Goal: Task Accomplishment & Management: Complete application form

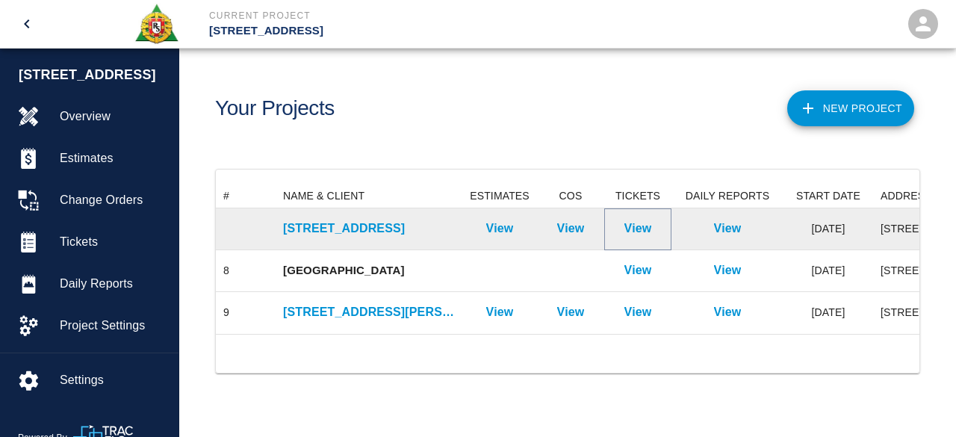
click at [633, 231] on p "View" at bounding box center [638, 229] width 28 height 18
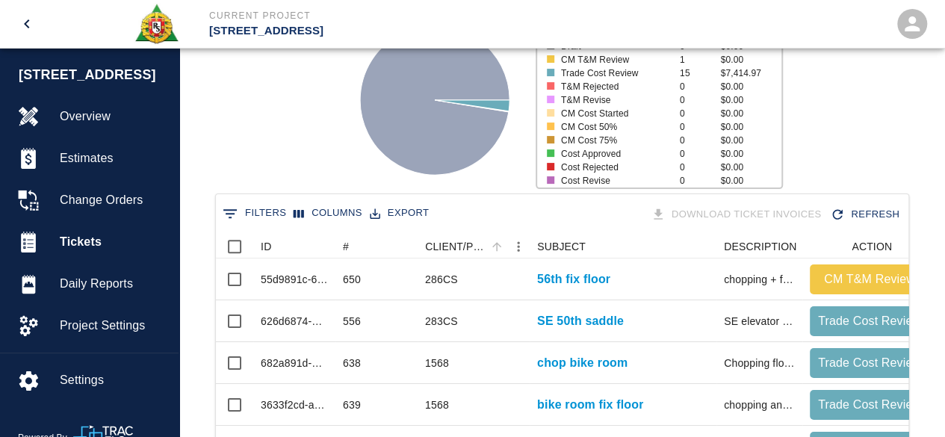
scroll to position [224, 0]
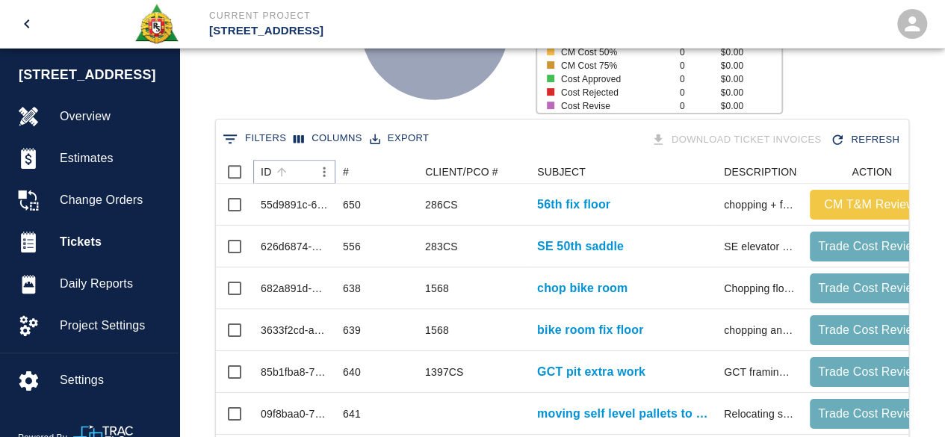
click at [282, 170] on icon "Sort" at bounding box center [281, 171] width 13 height 13
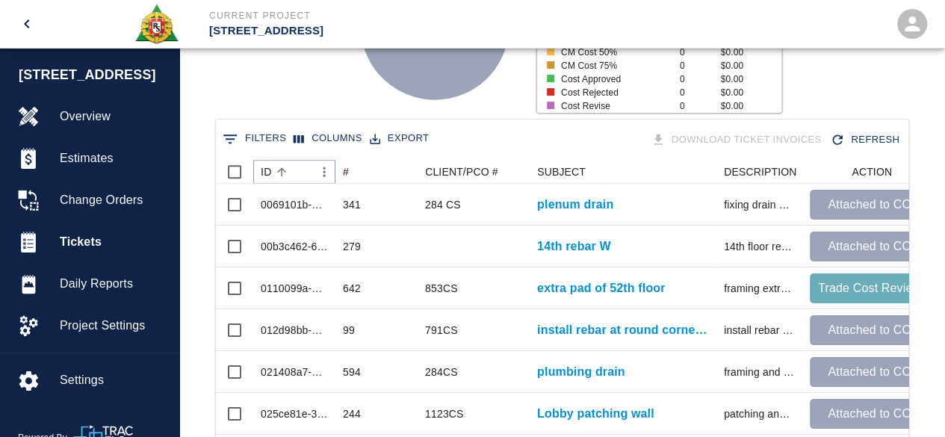
click at [282, 170] on icon "Sort" at bounding box center [281, 171] width 13 height 13
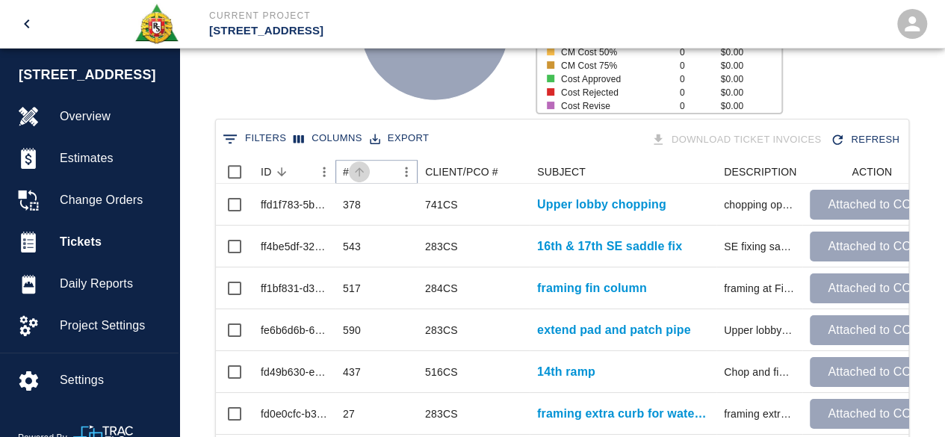
click at [366, 171] on button "Sort" at bounding box center [359, 171] width 21 height 21
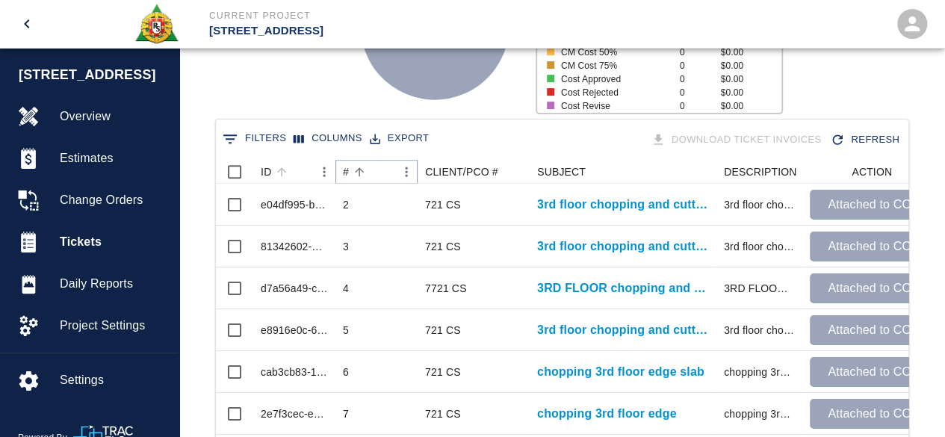
click at [366, 171] on button "Sort" at bounding box center [359, 171] width 21 height 21
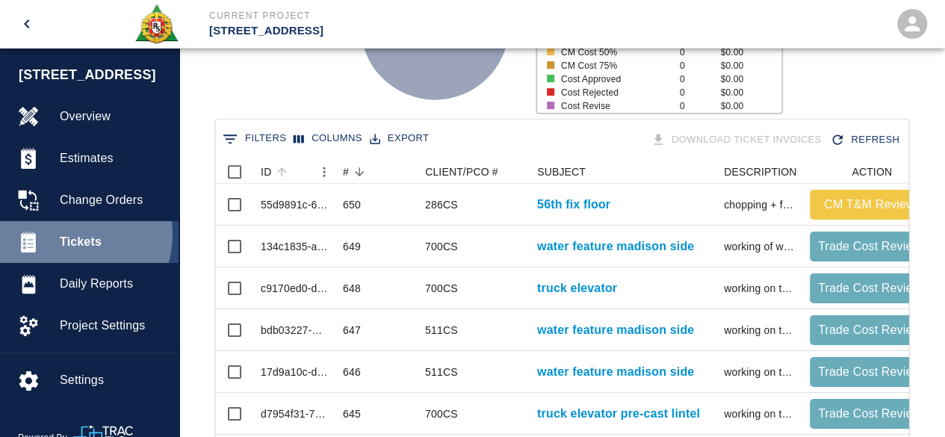
click at [71, 234] on span "Tickets" at bounding box center [113, 242] width 107 height 18
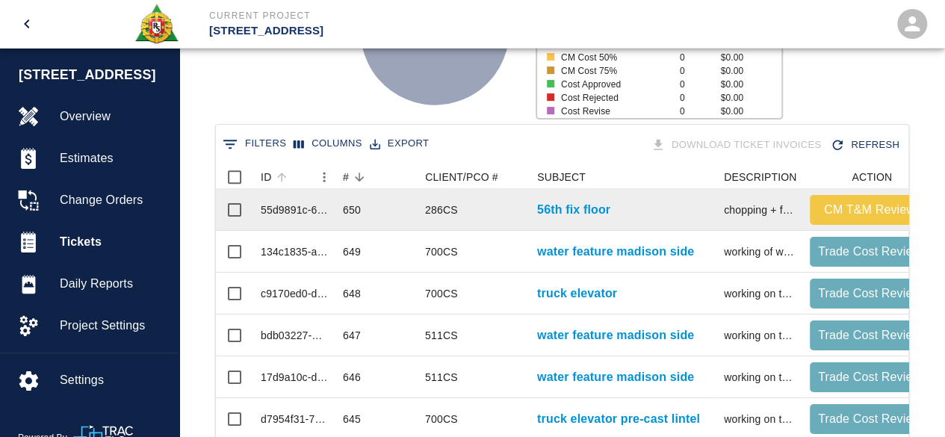
scroll to position [0, 0]
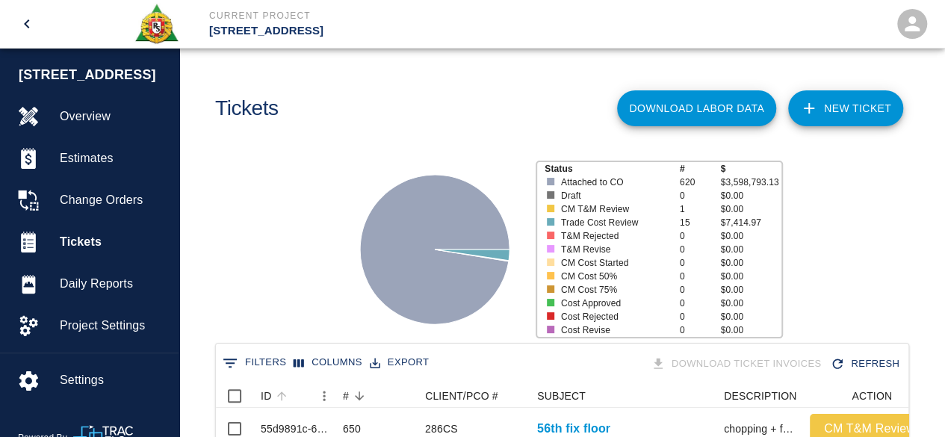
click at [863, 110] on link "NEW TICKET" at bounding box center [845, 108] width 115 height 36
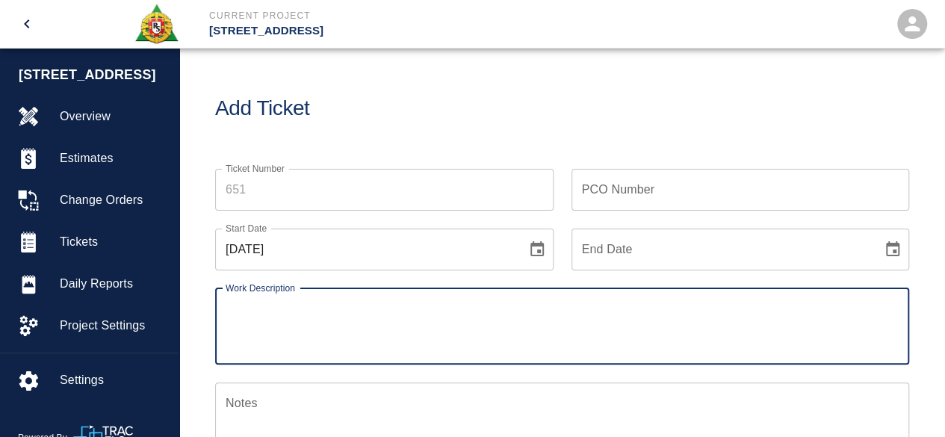
click at [617, 189] on div "PCO Number PCO Number" at bounding box center [740, 190] width 338 height 42
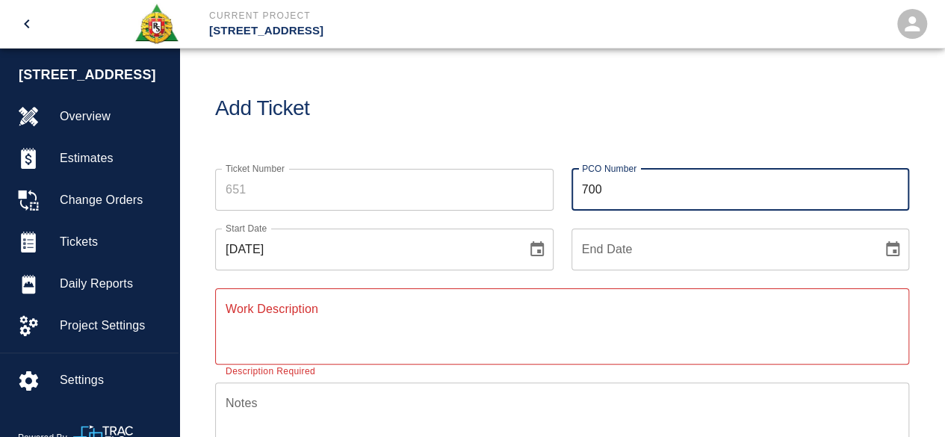
type input "700CS"
click at [264, 193] on input "Ticket Number" at bounding box center [384, 190] width 338 height 42
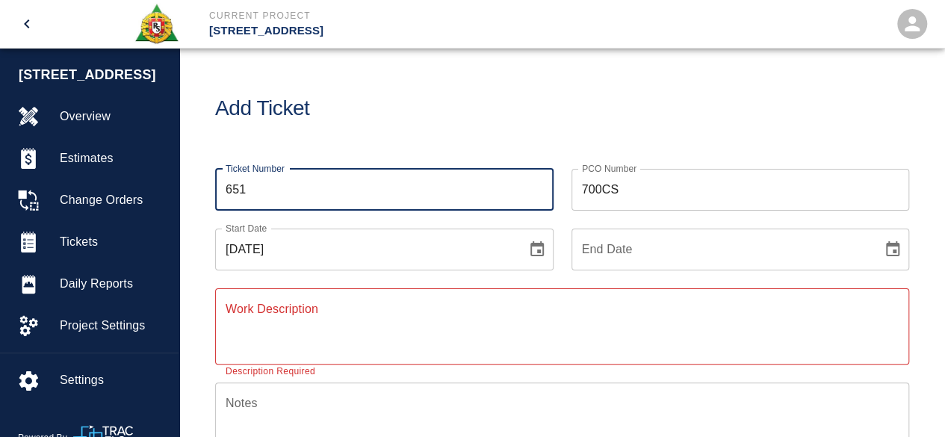
type input "651"
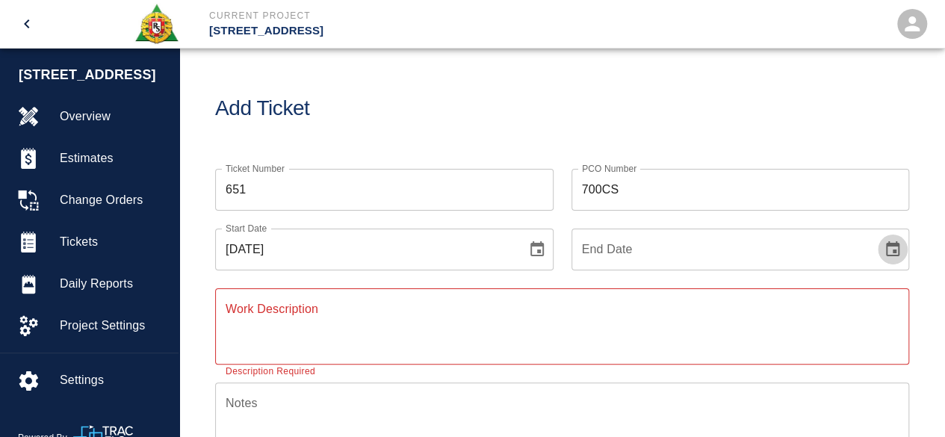
click at [892, 249] on icon "Choose date" at bounding box center [892, 248] width 13 height 15
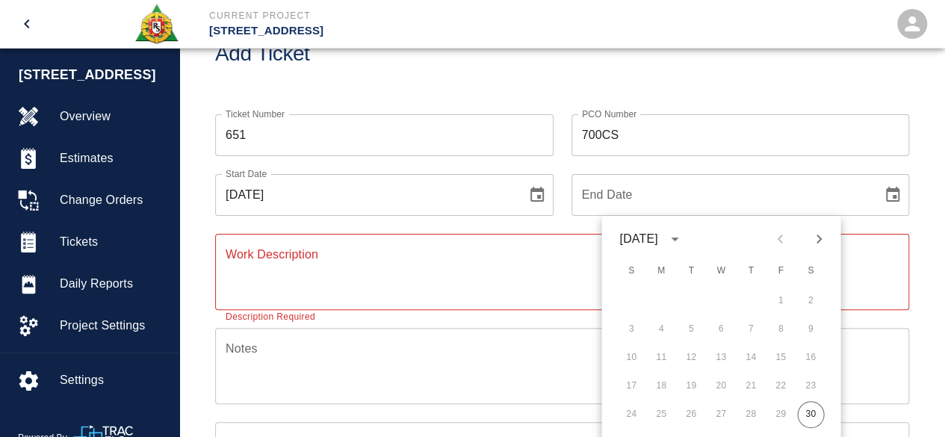
scroll to position [75, 0]
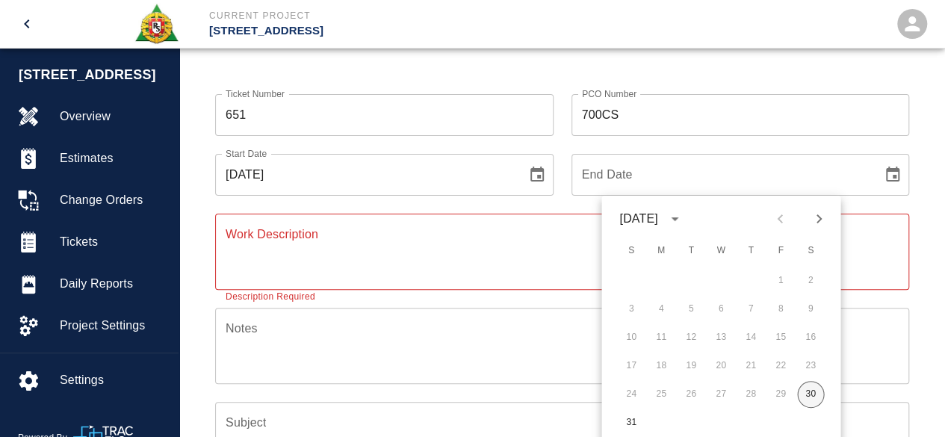
click at [812, 394] on button "30" at bounding box center [810, 394] width 27 height 27
type input "[DATE]"
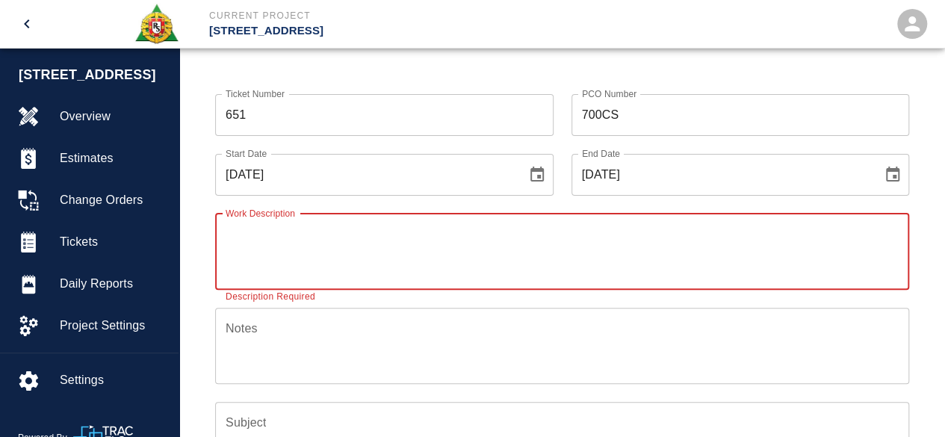
click at [244, 253] on textarea "Work Description" at bounding box center [562, 252] width 673 height 52
type textarea "placing concrete at water feature madison side"
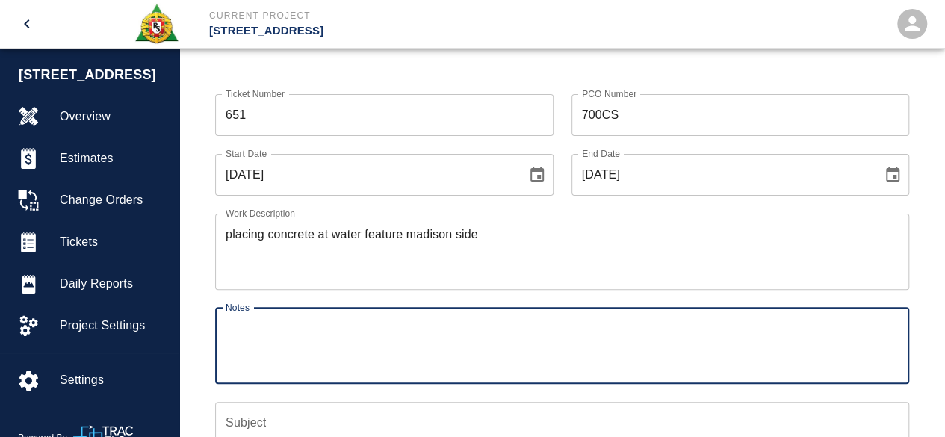
click at [249, 325] on div "Notes x Notes" at bounding box center [562, 346] width 694 height 76
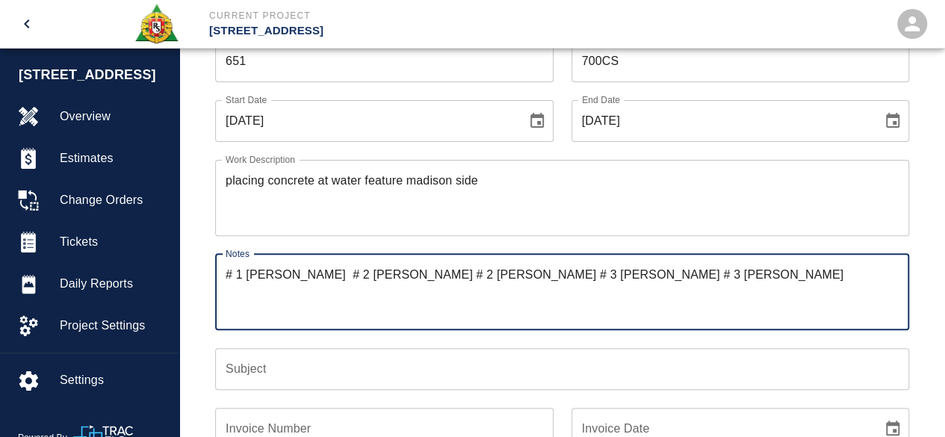
scroll to position [149, 0]
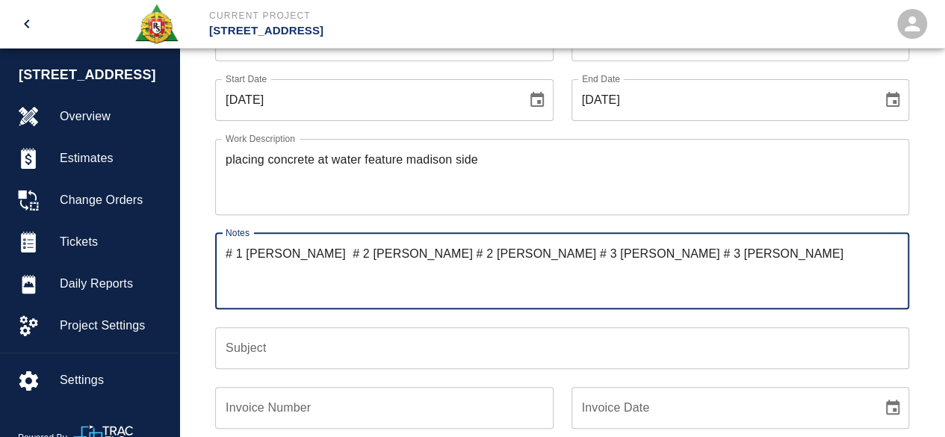
type textarea "# 1 [PERSON_NAME] # 2 [PERSON_NAME] # 2 [PERSON_NAME] # 3 [PERSON_NAME] # 3 [PE…"
click at [234, 346] on input "Subject" at bounding box center [562, 348] width 694 height 42
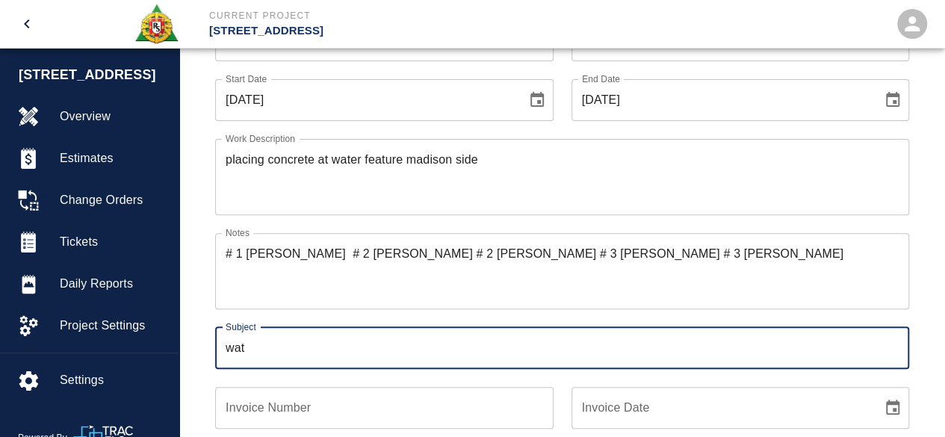
type input "water feature madison side"
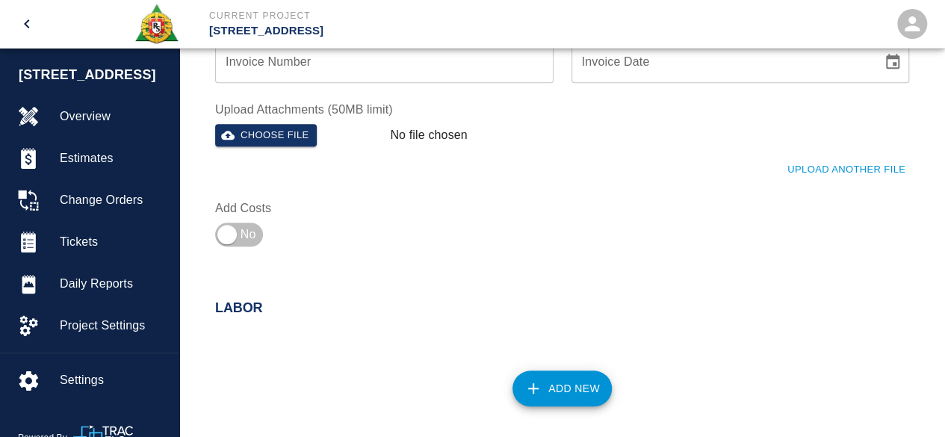
scroll to position [523, 0]
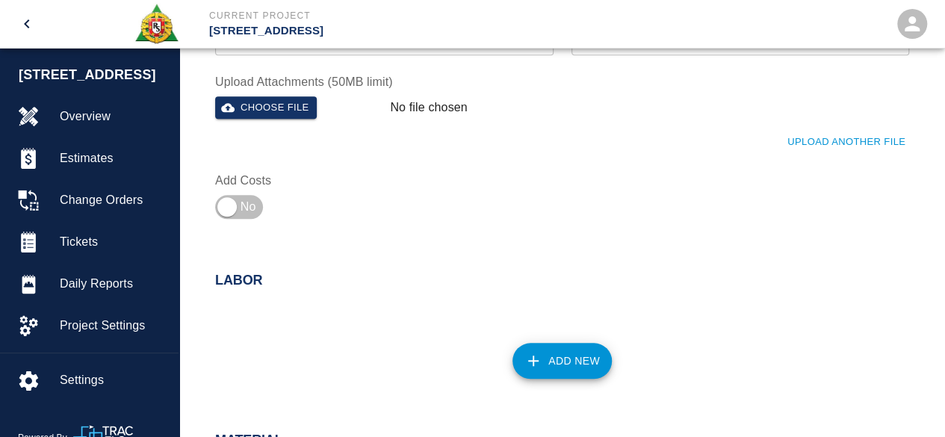
click at [568, 358] on button "Add New" at bounding box center [561, 361] width 99 height 36
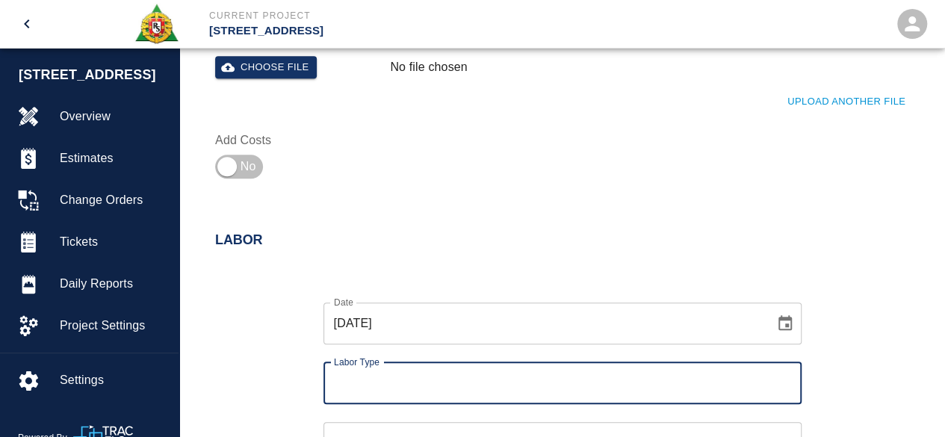
scroll to position [597, 0]
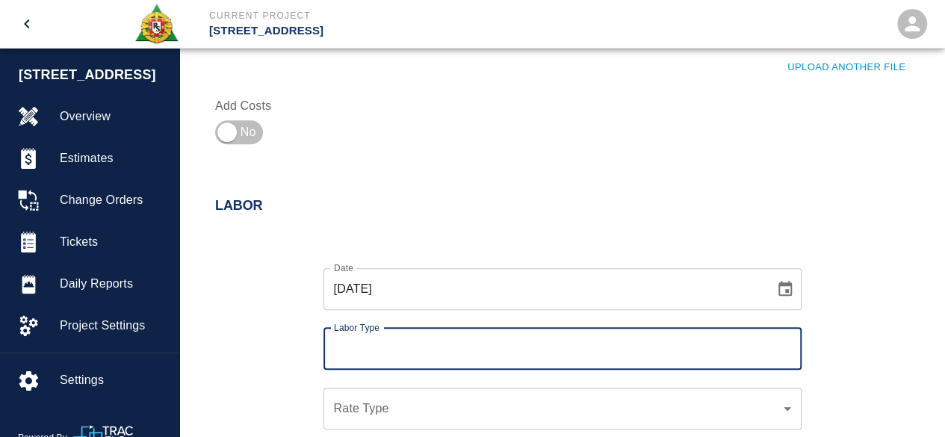
click at [382, 345] on input "Labor Type" at bounding box center [562, 349] width 465 height 28
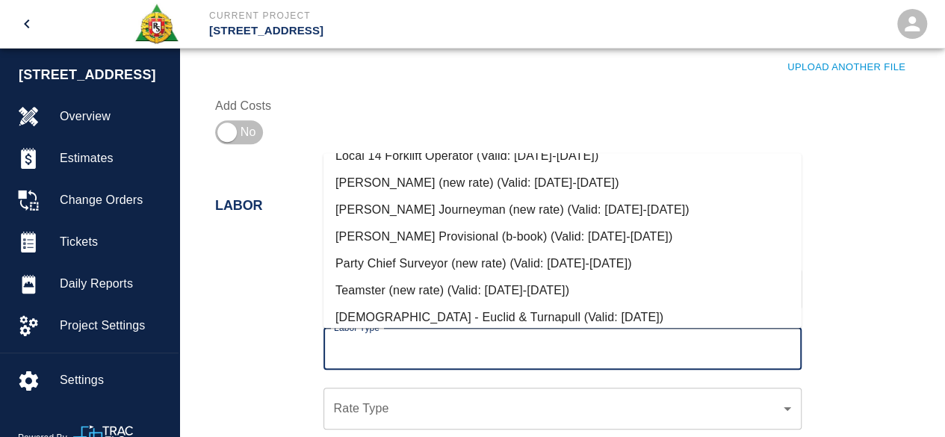
scroll to position [747, 0]
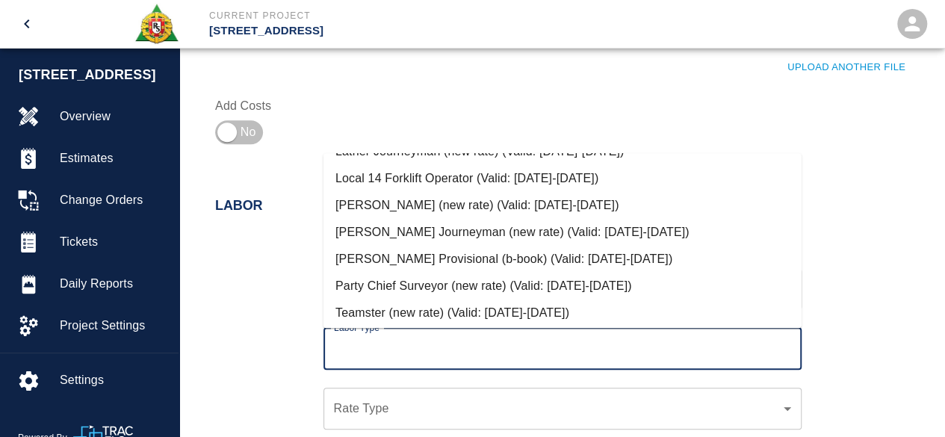
click at [411, 202] on li "[PERSON_NAME] (new rate) (Valid: [DATE]-[DATE])" at bounding box center [562, 205] width 478 height 27
type input "[PERSON_NAME] (new rate)"
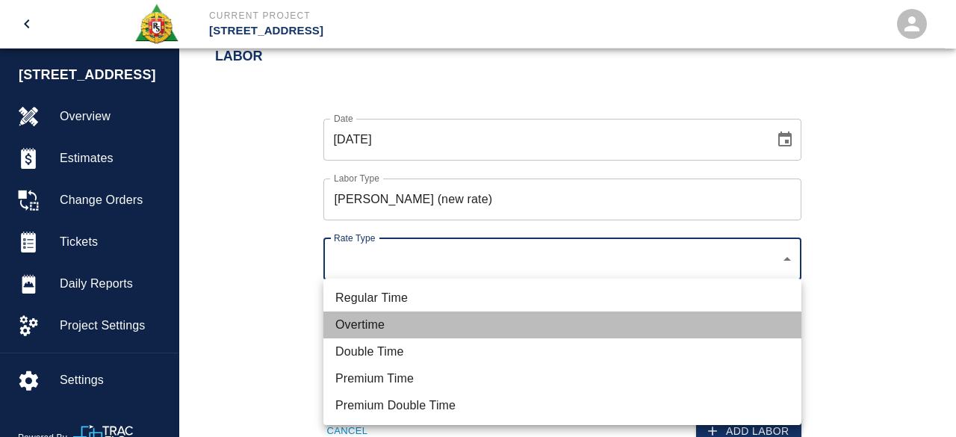
click at [378, 326] on li "Overtime" at bounding box center [562, 324] width 478 height 27
type input "rate_ot"
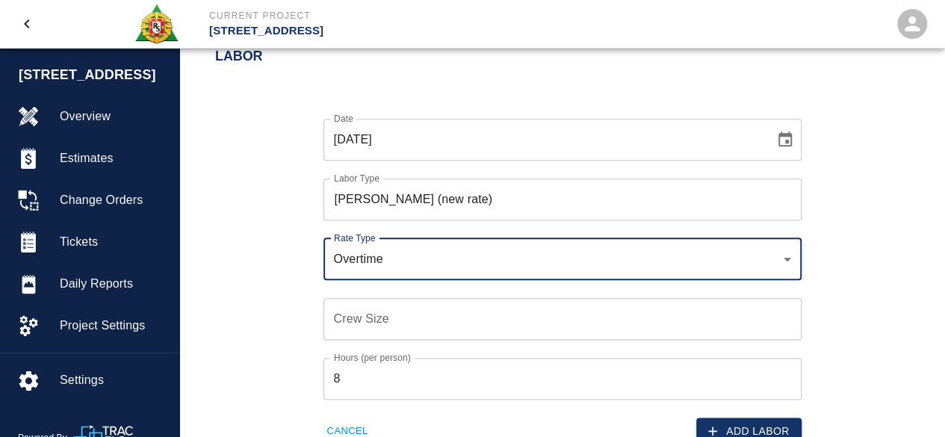
click at [338, 314] on input "Crew Size" at bounding box center [562, 319] width 478 height 42
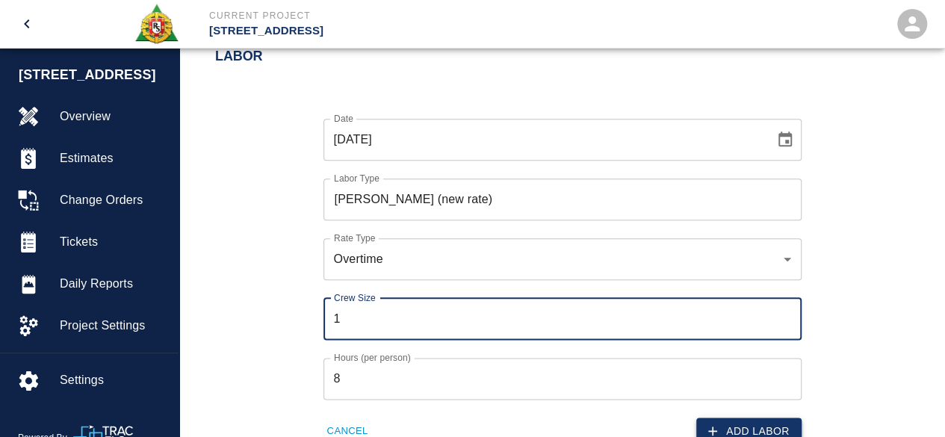
type input "1"
click at [757, 425] on button "Add Labor" at bounding box center [748, 431] width 105 height 28
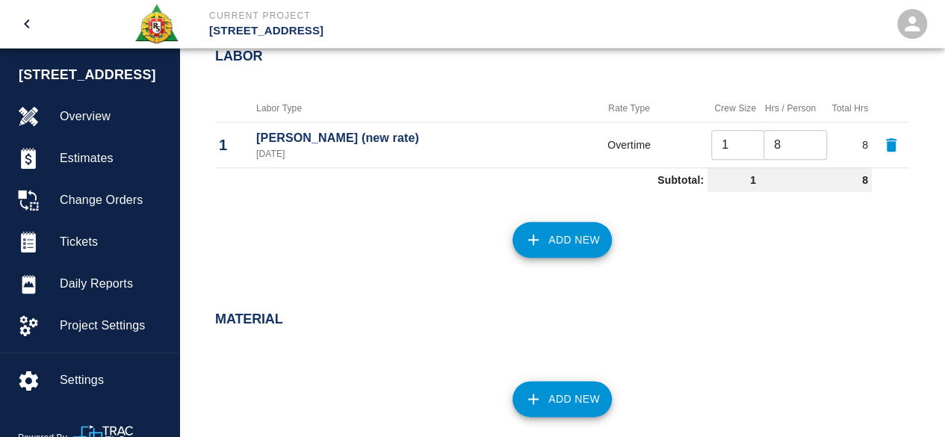
click at [574, 235] on button "Add New" at bounding box center [561, 240] width 99 height 36
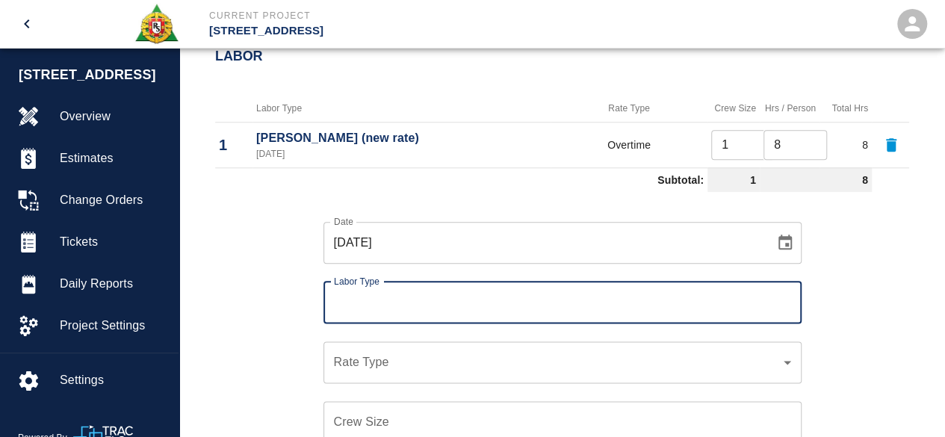
click at [373, 300] on input "Labor Type" at bounding box center [562, 302] width 465 height 28
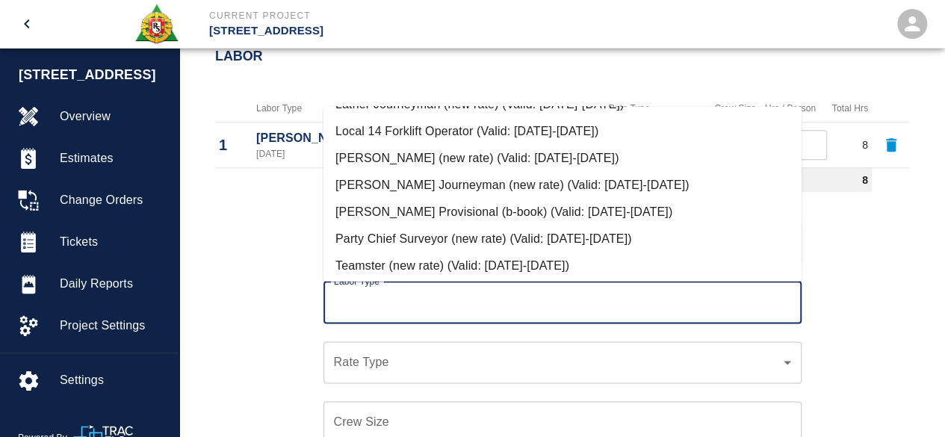
click at [420, 181] on li "[PERSON_NAME] Journeyman (new rate) (Valid: [DATE]-[DATE])" at bounding box center [562, 185] width 478 height 27
type input "[PERSON_NAME] Journeyman (new rate)"
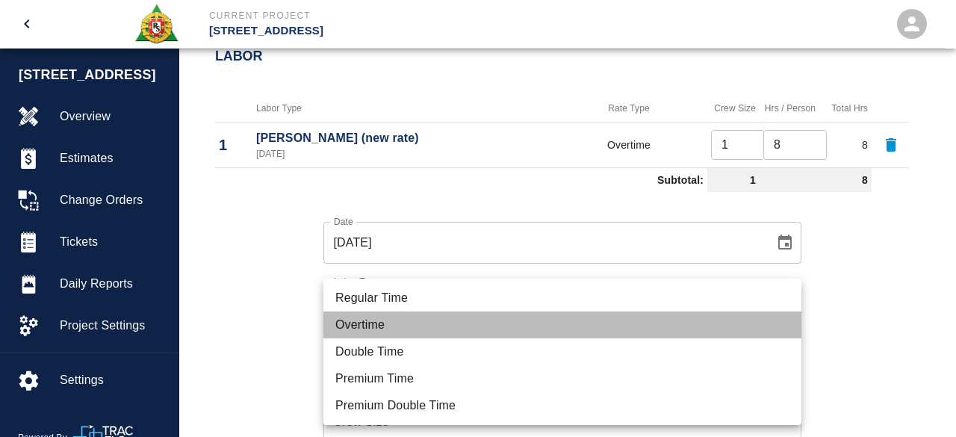
click at [372, 320] on li "Overtime" at bounding box center [562, 324] width 478 height 27
type input "rate_ot"
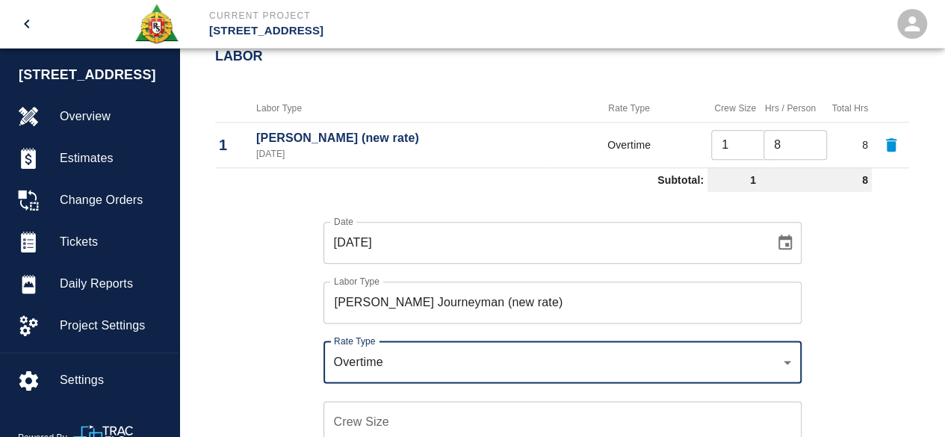
click at [346, 422] on input "Crew Size" at bounding box center [562, 422] width 478 height 42
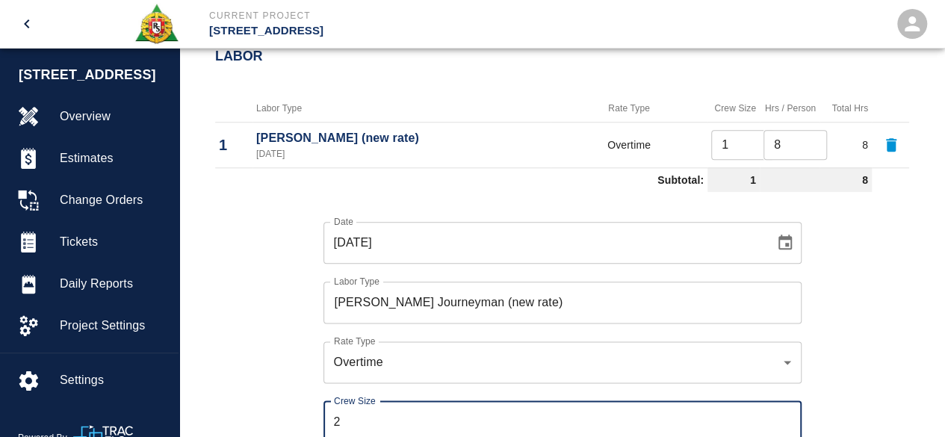
type input "2"
click at [821, 333] on div "Date [DATE] Date Labor Type [PERSON_NAME] Journeyman (new rate) Labor Type Rate…" at bounding box center [553, 373] width 712 height 350
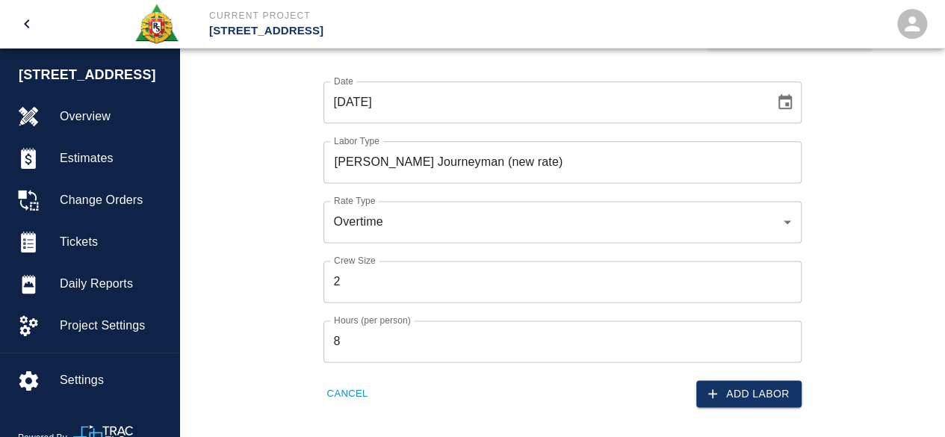
scroll to position [896, 0]
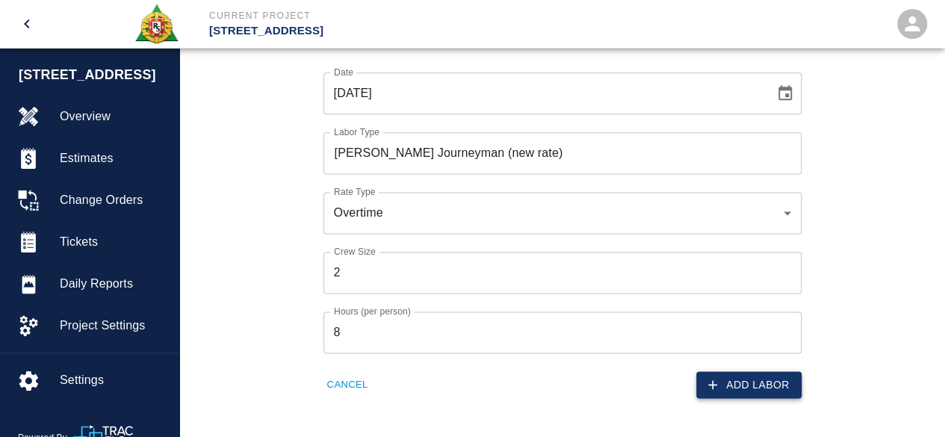
click at [739, 376] on button "Add Labor" at bounding box center [748, 385] width 105 height 28
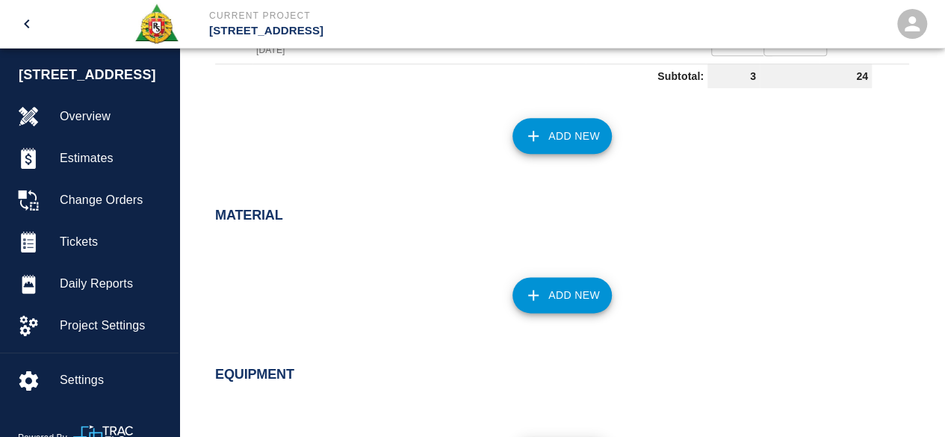
click at [566, 137] on button "Add New" at bounding box center [561, 136] width 99 height 36
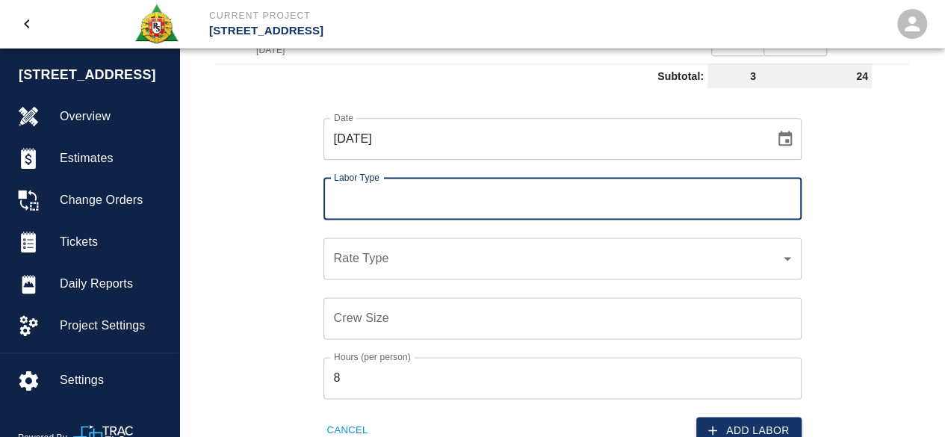
click at [392, 207] on input "Labor Type" at bounding box center [562, 198] width 465 height 28
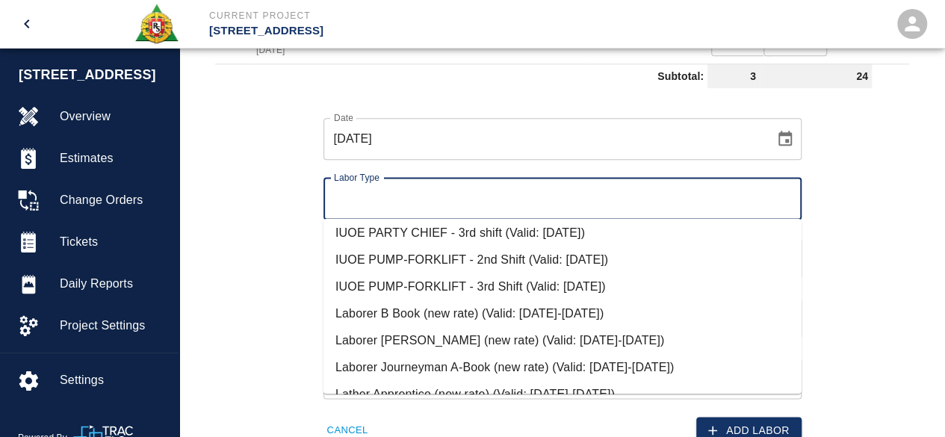
scroll to position [523, 0]
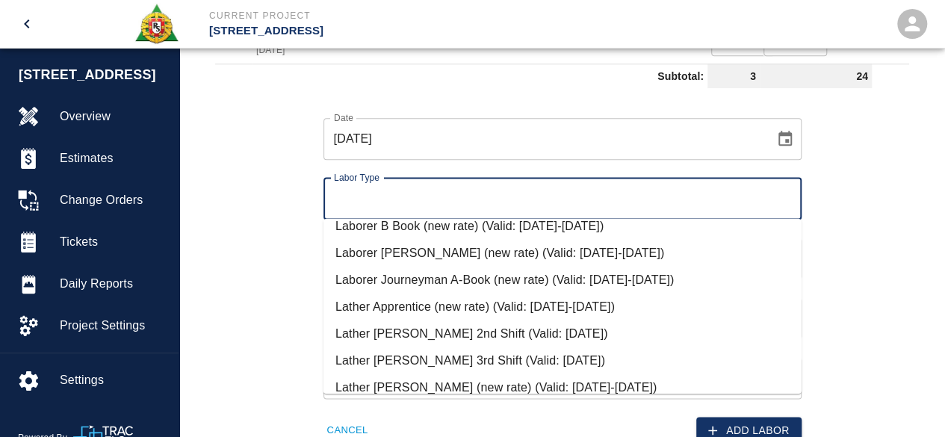
click at [427, 280] on li "Laborer Journeyman A-Book (new rate) (Valid: [DATE]-[DATE])" at bounding box center [562, 280] width 478 height 27
type input "Laborer Journeyman A-Book (new rate)"
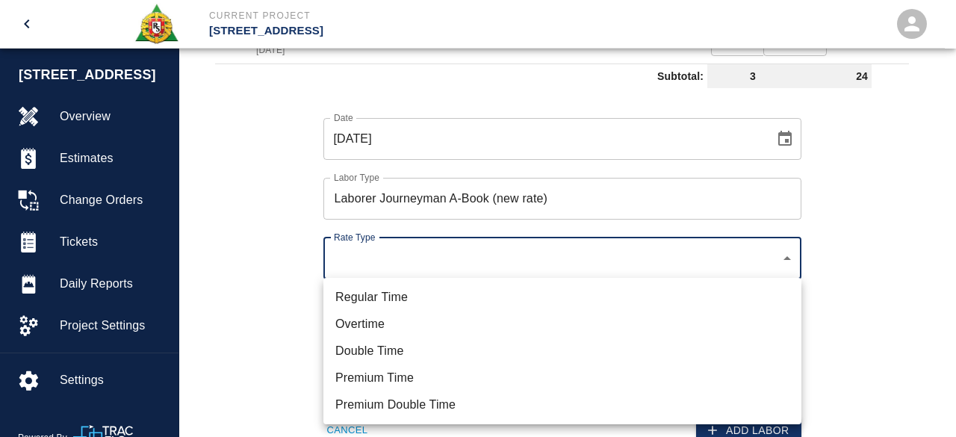
click at [358, 323] on li "Overtime" at bounding box center [562, 324] width 478 height 27
type input "rate_ot"
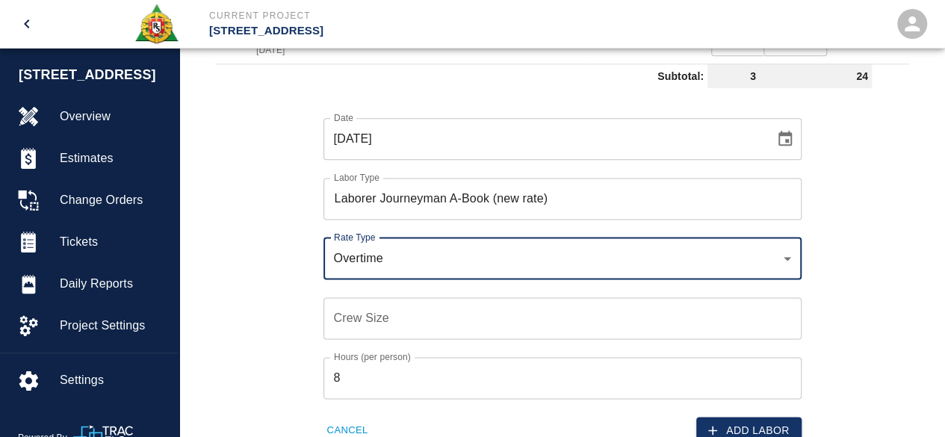
click at [344, 317] on input "Crew Size" at bounding box center [562, 318] width 478 height 42
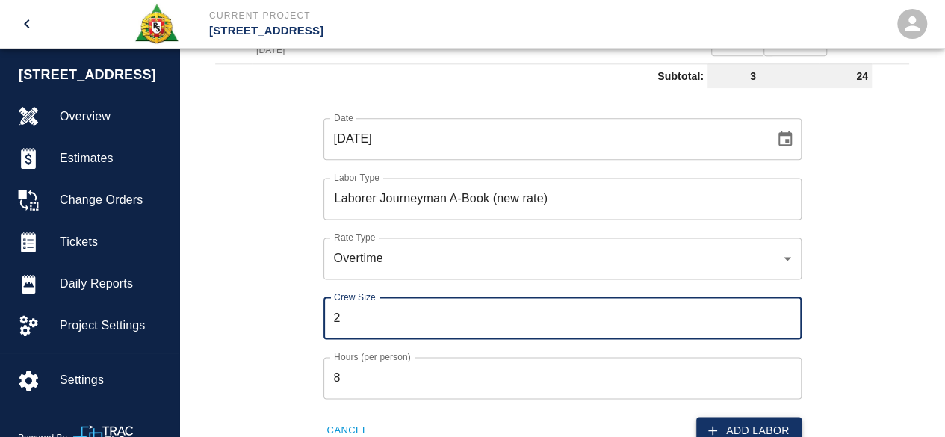
type input "2"
click at [759, 422] on button "Add Labor" at bounding box center [748, 431] width 105 height 28
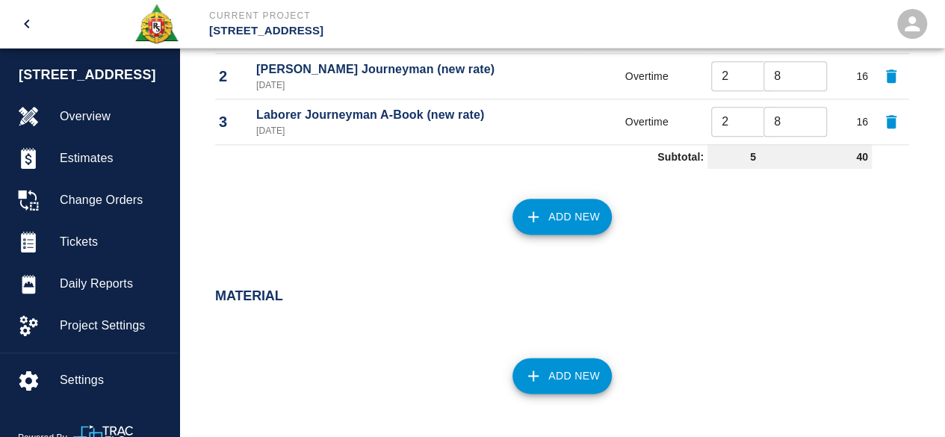
scroll to position [896, 0]
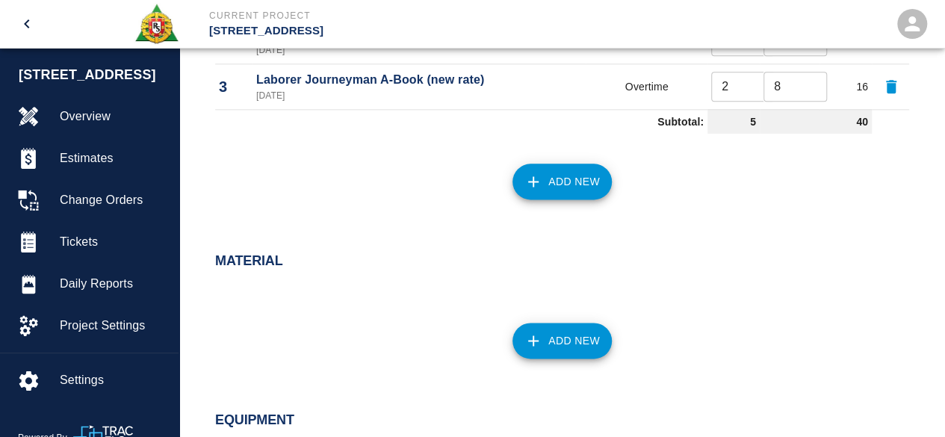
click at [559, 333] on button "Add New" at bounding box center [561, 341] width 99 height 36
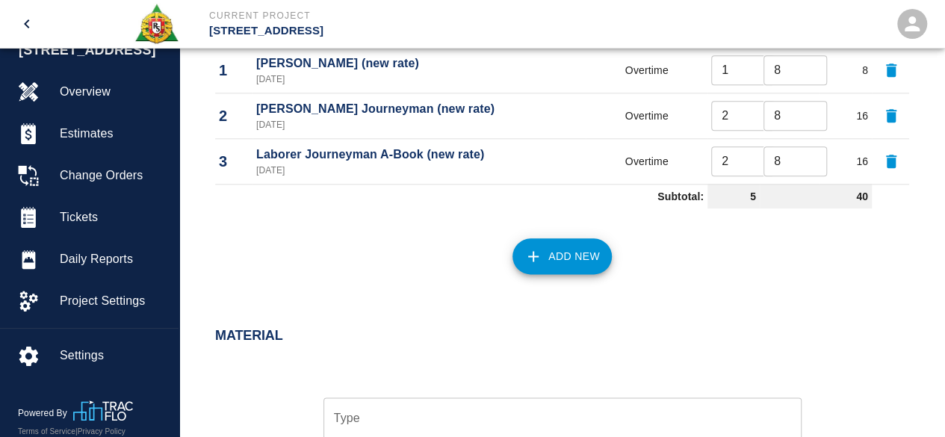
scroll to position [971, 0]
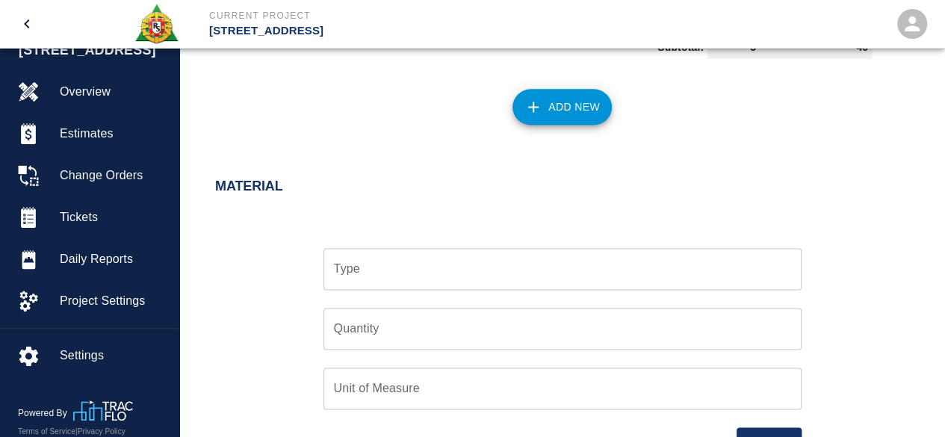
click at [344, 265] on div "Type Type" at bounding box center [562, 269] width 478 height 42
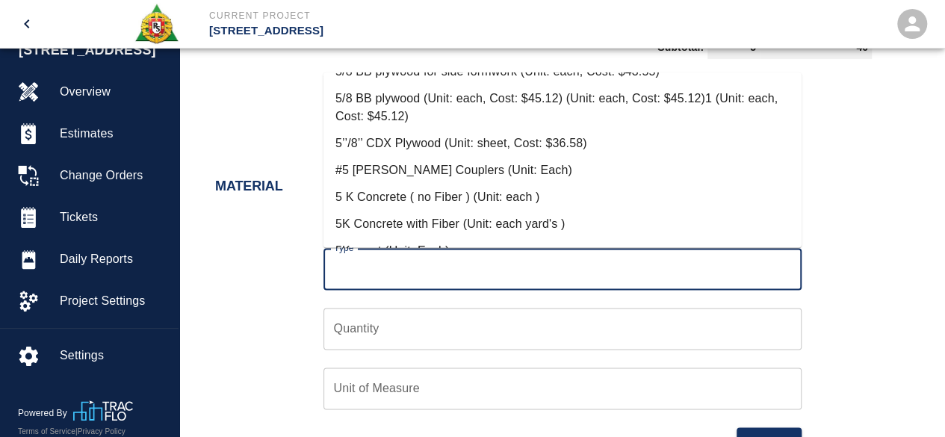
scroll to position [1867, 0]
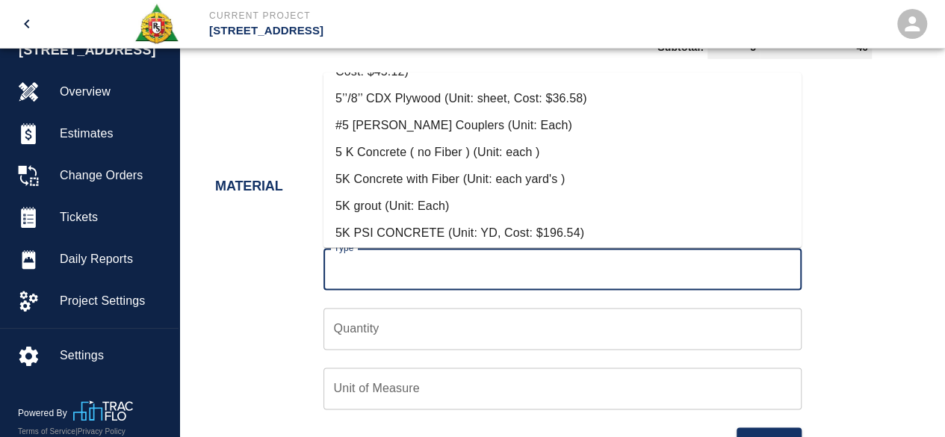
click at [462, 181] on li "5K Concrete with Fiber (Unit: each yard's )" at bounding box center [562, 178] width 478 height 27
type input "5K Concrete with Fiber (Unit: each yard's )"
type input "each yard's"
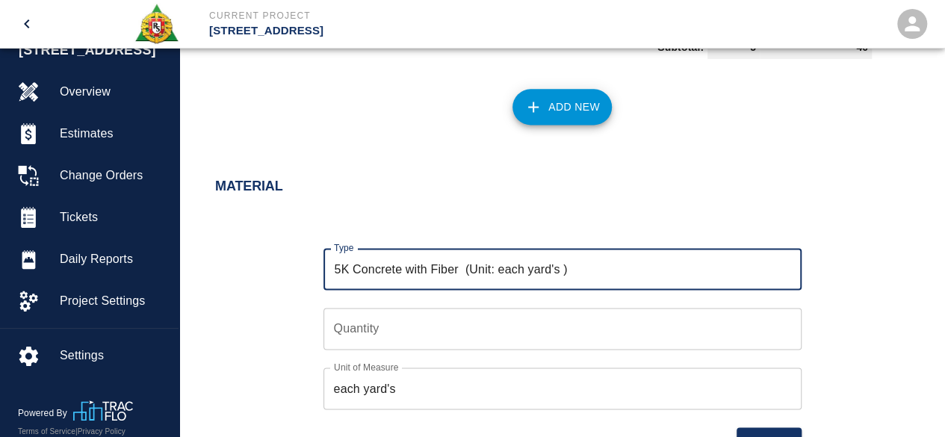
click at [342, 335] on input "Quantity" at bounding box center [562, 329] width 478 height 42
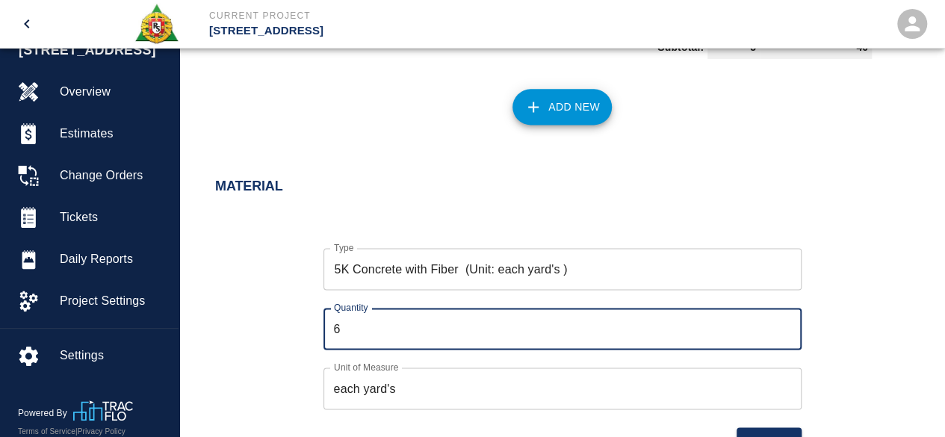
type input "6"
click at [848, 287] on div "Type 5K Concrete with Fiber (Unit: each yard's ) Type Quantity 6 Quantity Unit …" at bounding box center [553, 339] width 712 height 231
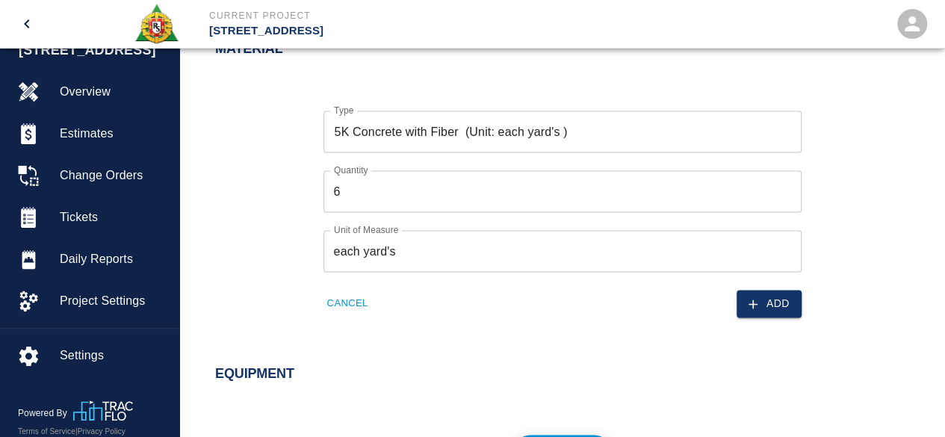
scroll to position [1120, 0]
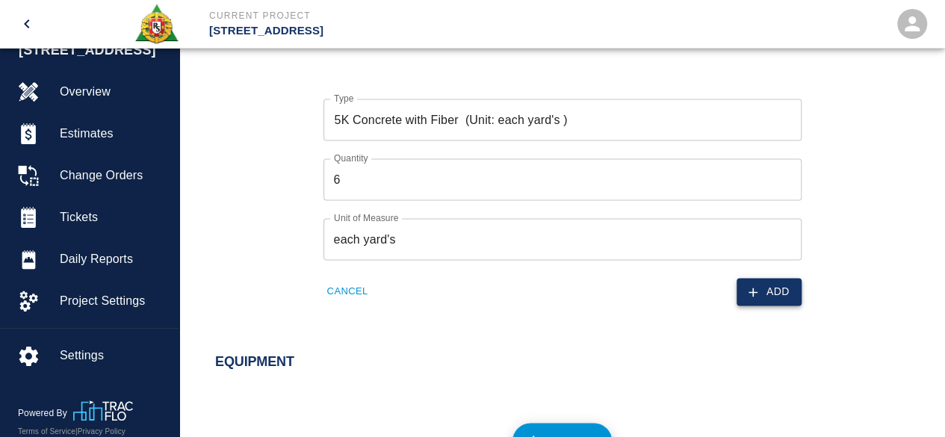
click at [771, 285] on button "Add" at bounding box center [768, 292] width 65 height 28
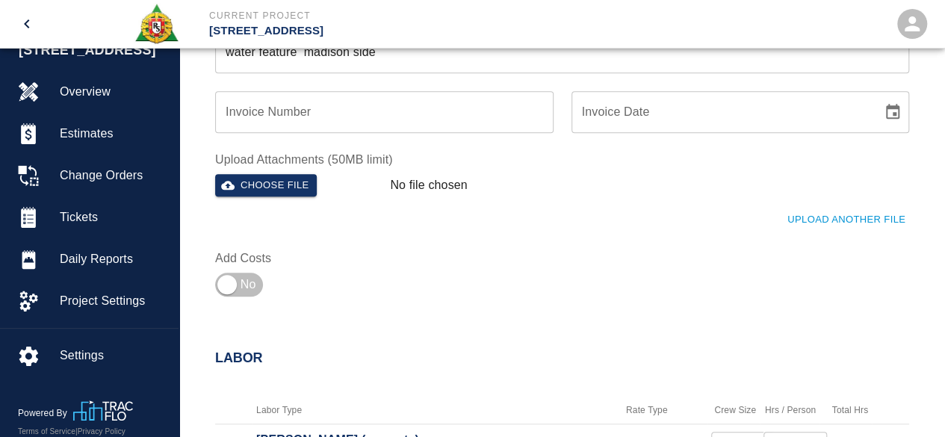
scroll to position [438, 0]
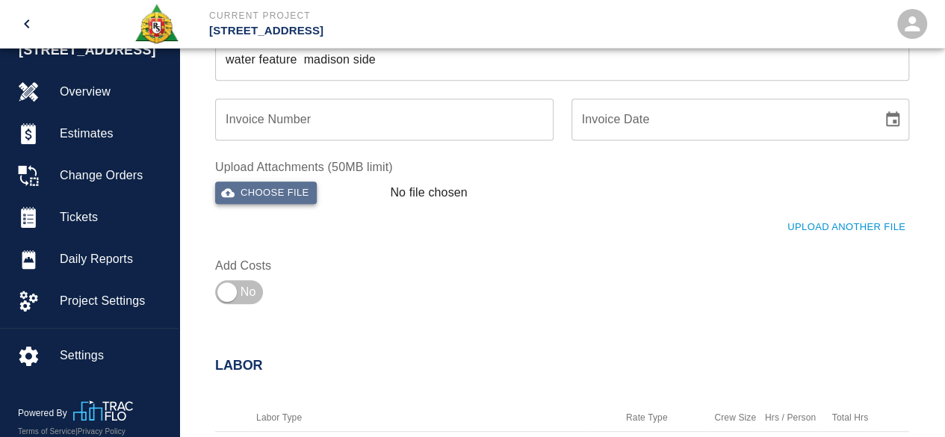
click at [263, 195] on button "Choose file" at bounding box center [266, 192] width 102 height 23
click at [514, 299] on div "Ticket Number 651 Ticket Number PCO Number 700CS PCO Number Start Date [DATE] S…" at bounding box center [553, 11] width 712 height 597
click at [783, 317] on div "Ticket Number 651 Ticket Number PCO Number 700CS PCO Number Start Date [DATE] S…" at bounding box center [561, 29] width 765 height 633
click at [496, 274] on div "Ticket Number 651 Ticket Number PCO Number 700CS PCO Number Start Date [DATE] S…" at bounding box center [553, 11] width 712 height 597
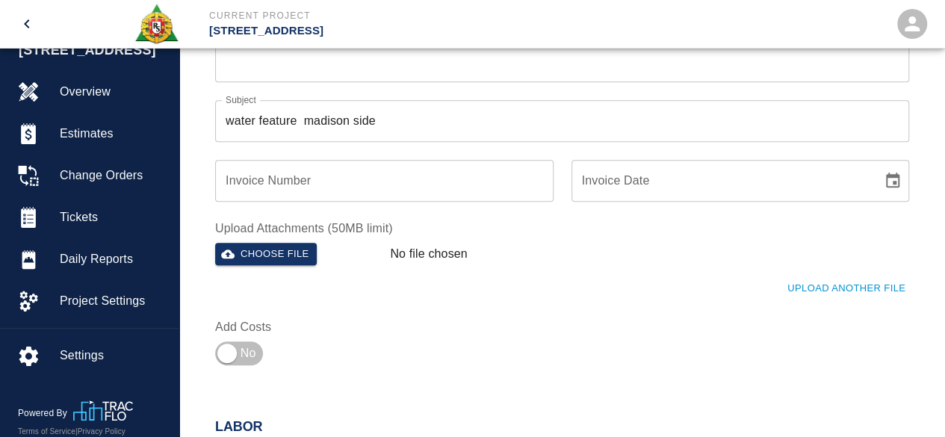
scroll to position [363, 0]
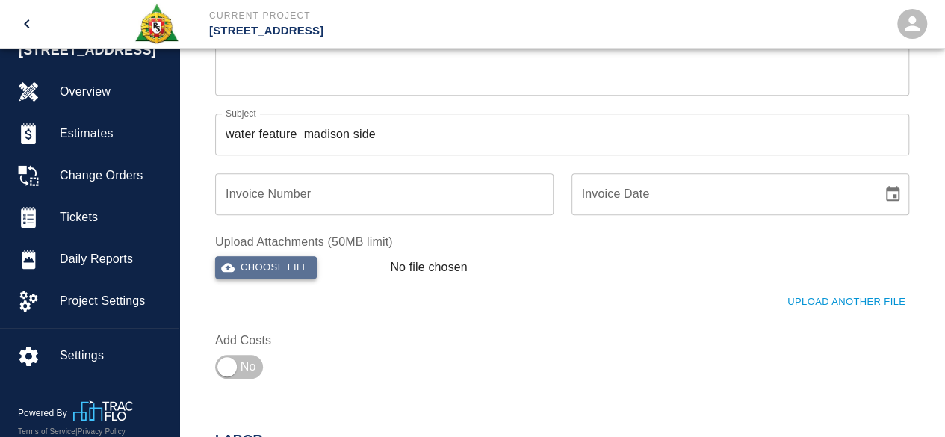
click at [282, 268] on button "Choose file" at bounding box center [266, 267] width 102 height 23
click at [546, 352] on div "Ticket Number 651 Ticket Number PCO Number 700CS PCO Number Start Date [DATE] S…" at bounding box center [553, 86] width 712 height 597
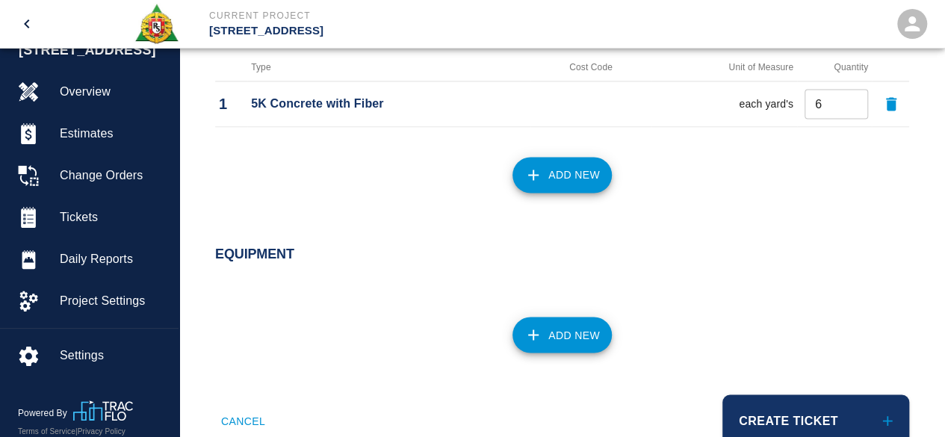
scroll to position [1184, 0]
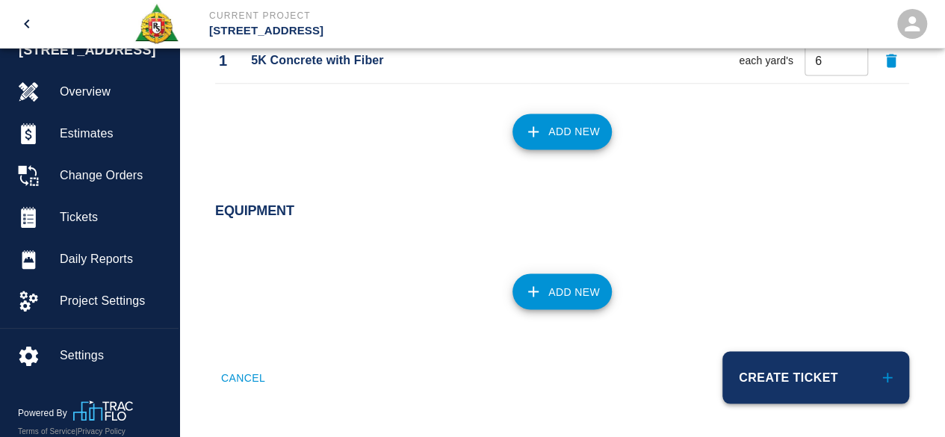
click at [798, 365] on button "Create Ticket" at bounding box center [815, 377] width 187 height 52
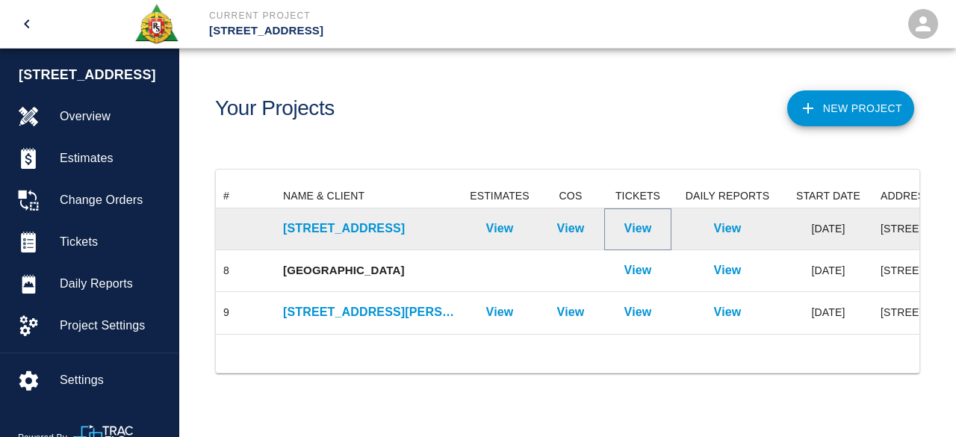
click at [624, 226] on p "View" at bounding box center [638, 229] width 28 height 18
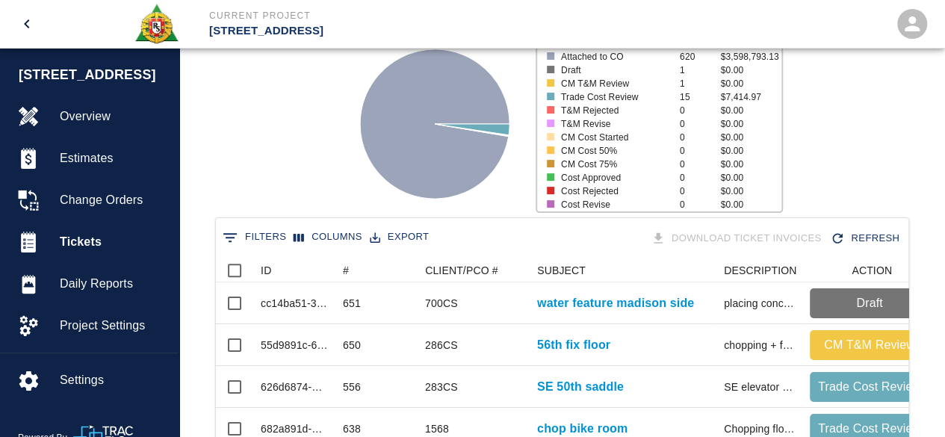
scroll to position [149, 0]
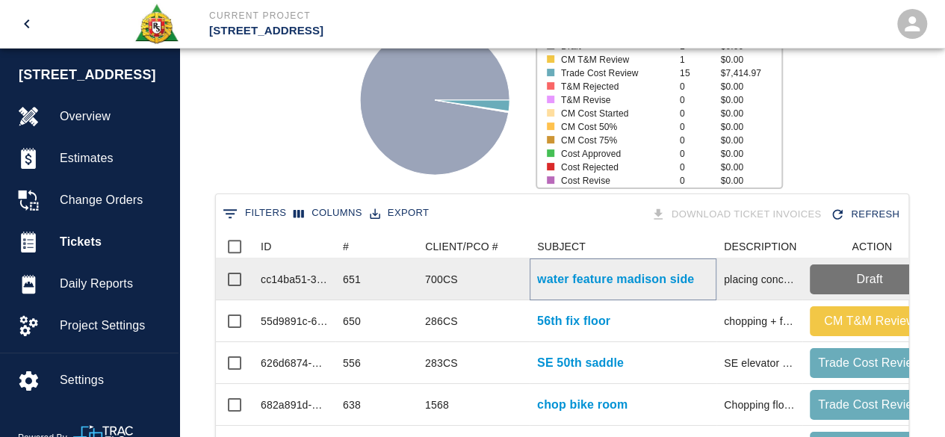
click at [562, 281] on p "water feature madison side" at bounding box center [615, 279] width 157 height 18
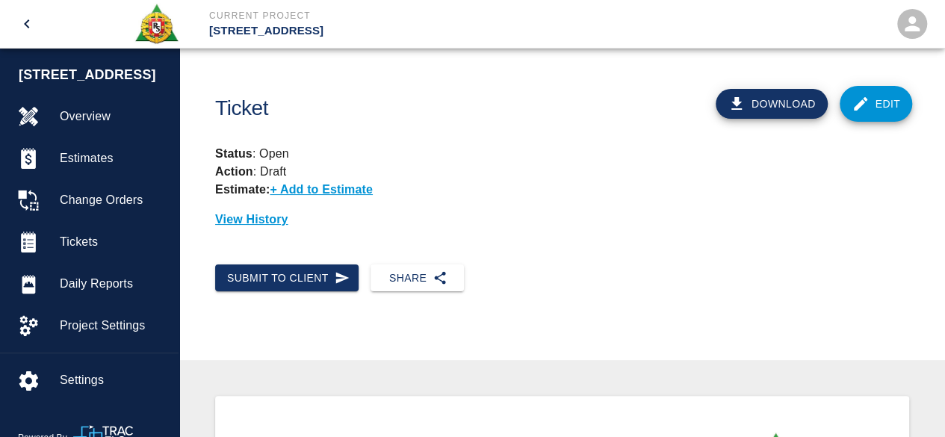
click at [870, 99] on link "Edit" at bounding box center [875, 104] width 73 height 36
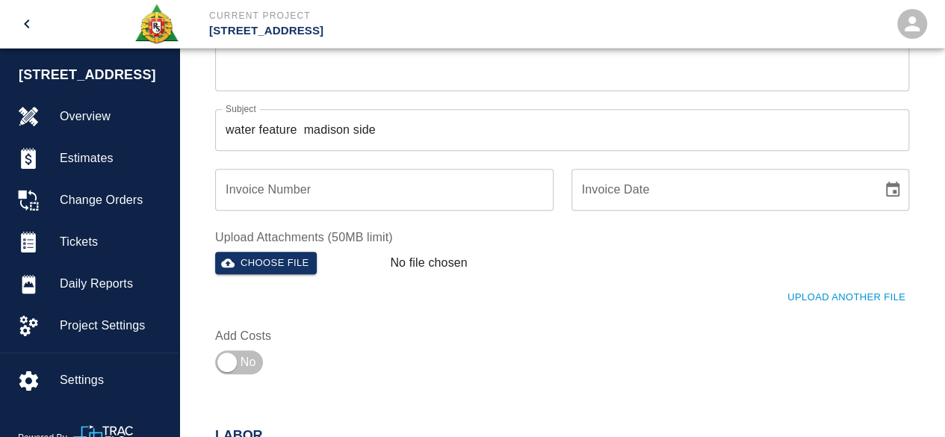
scroll to position [373, 0]
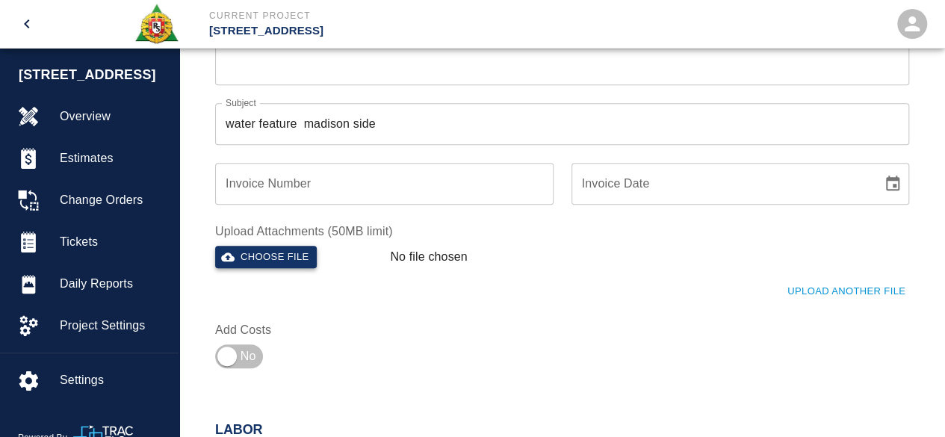
click at [248, 255] on button "Choose file" at bounding box center [266, 257] width 102 height 23
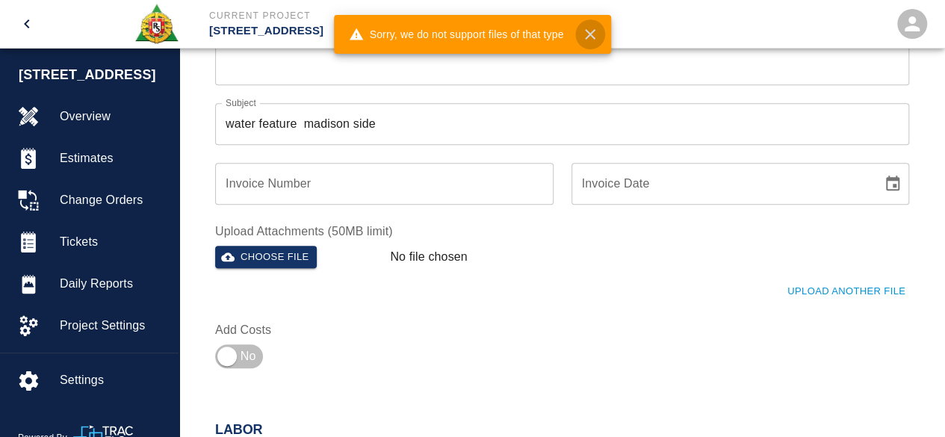
click at [586, 32] on icon "button" at bounding box center [590, 34] width 10 height 10
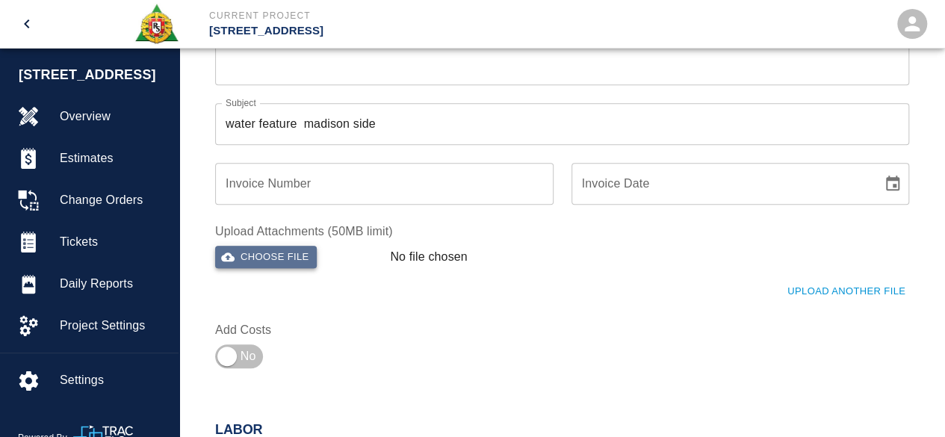
click at [285, 261] on button "Choose file" at bounding box center [266, 257] width 102 height 23
click at [283, 252] on button "Choose file" at bounding box center [266, 257] width 102 height 23
click at [276, 255] on button "Choose file" at bounding box center [266, 257] width 102 height 23
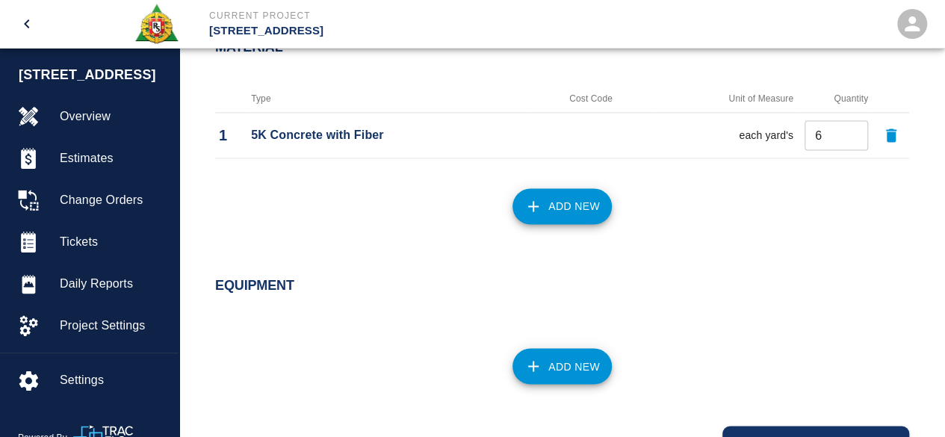
scroll to position [1184, 0]
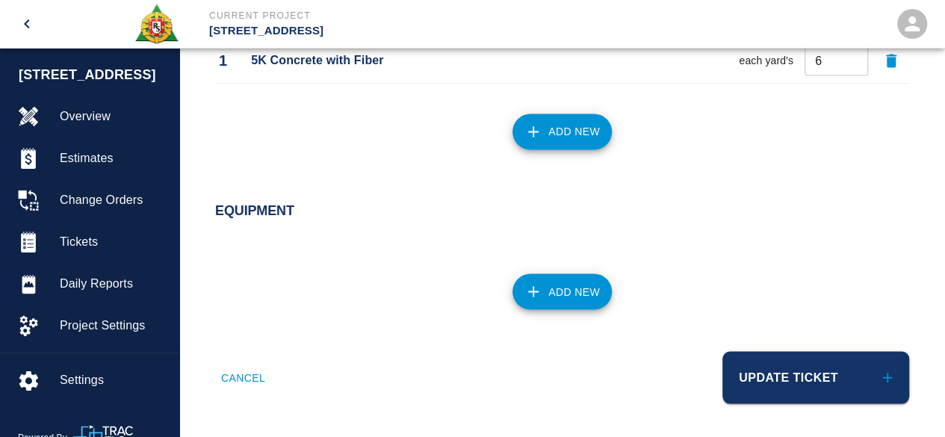
click at [774, 370] on button "Update Ticket" at bounding box center [815, 377] width 187 height 52
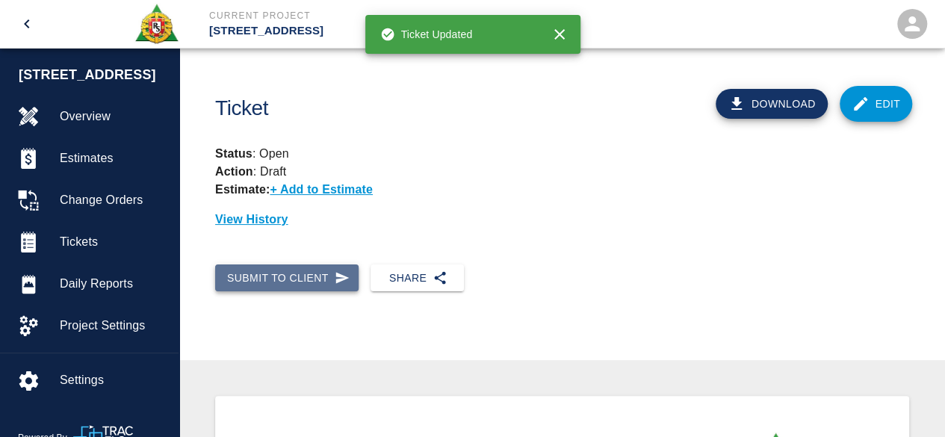
click at [283, 283] on button "Submit to Client" at bounding box center [286, 278] width 143 height 28
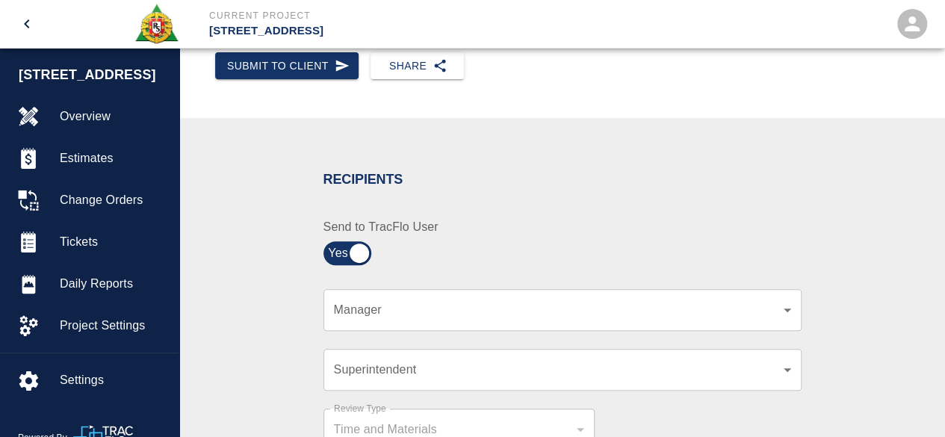
scroll to position [299, 0]
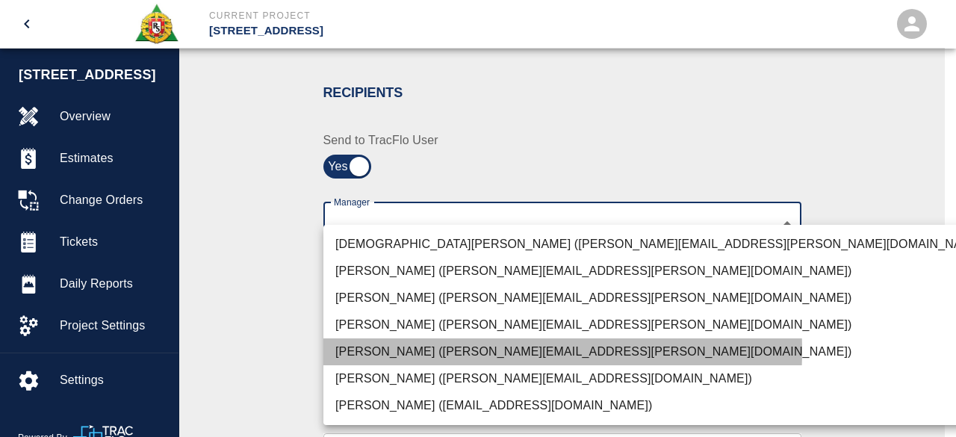
click at [406, 350] on li "Nick Rico (nick.ricco@aecom.com)" at bounding box center [661, 351] width 676 height 27
type input "847697a4-1653-40b8-8826-f1bc12995eb7"
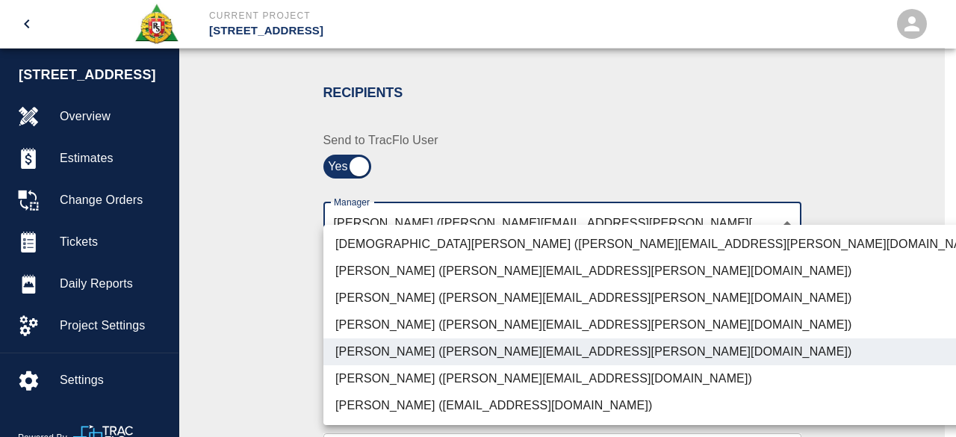
click at [819, 181] on div at bounding box center [478, 218] width 956 height 437
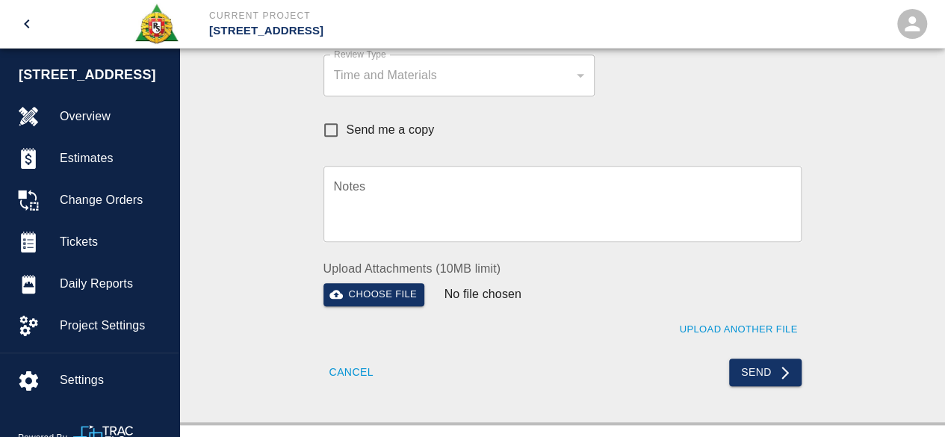
scroll to position [597, 0]
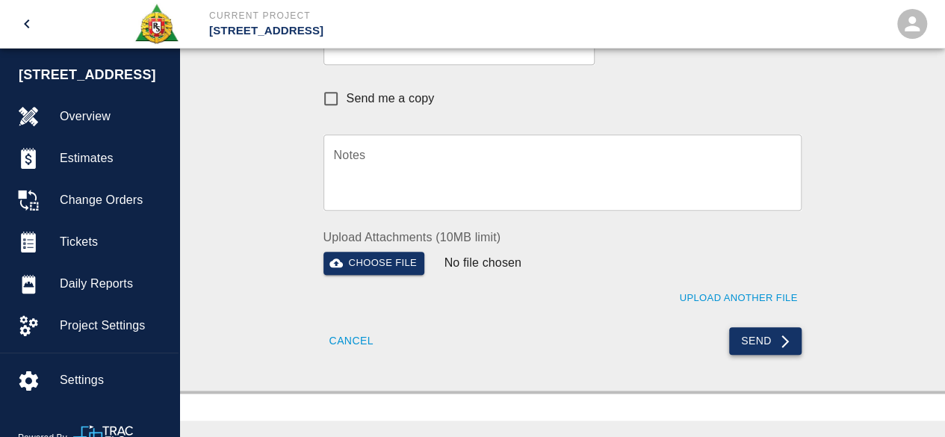
click at [765, 334] on button "Send" at bounding box center [765, 341] width 72 height 28
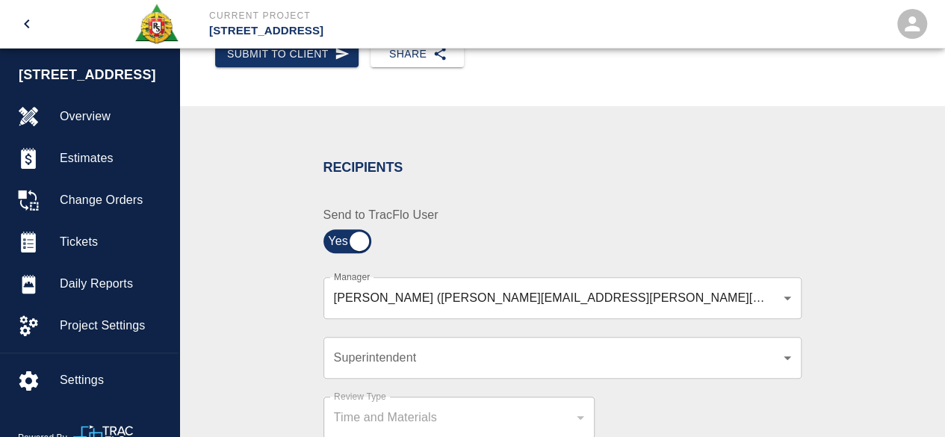
scroll to position [0, 0]
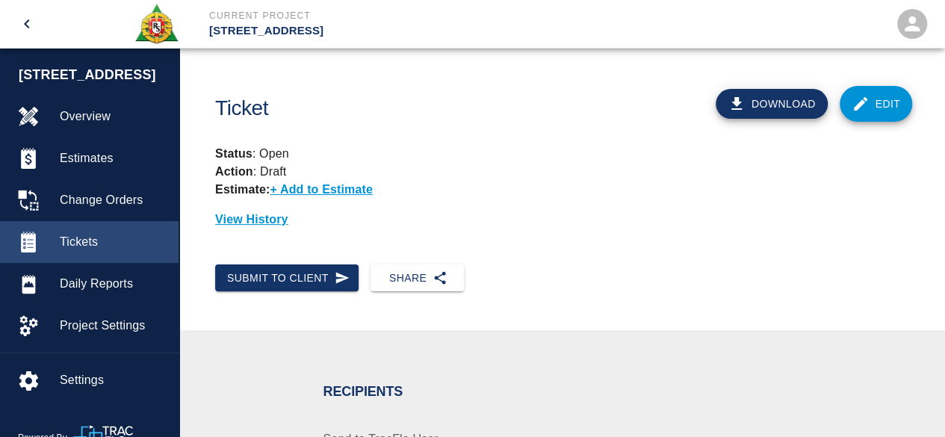
click at [72, 232] on div "Tickets" at bounding box center [89, 242] width 178 height 42
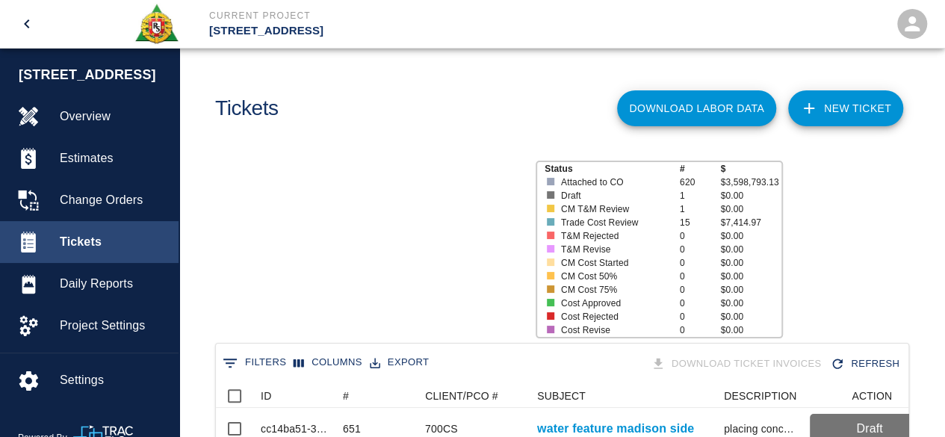
scroll to position [860, 681]
